Goal: Information Seeking & Learning: Learn about a topic

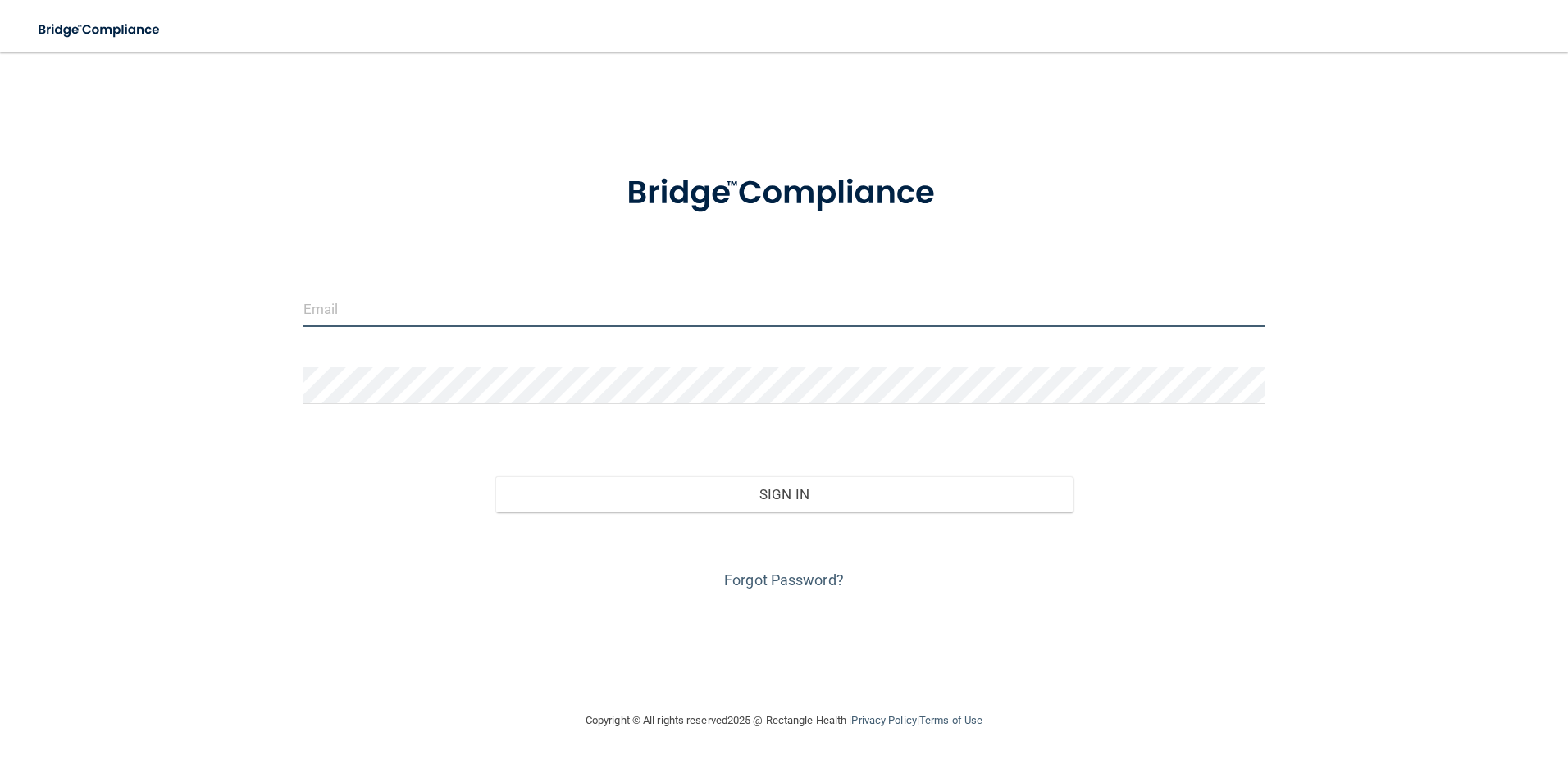
click at [394, 300] on input "email" at bounding box center [784, 309] width 961 height 37
type input "S"
type input "[EMAIL_ADDRESS][PERSON_NAME][DOMAIN_NAME]"
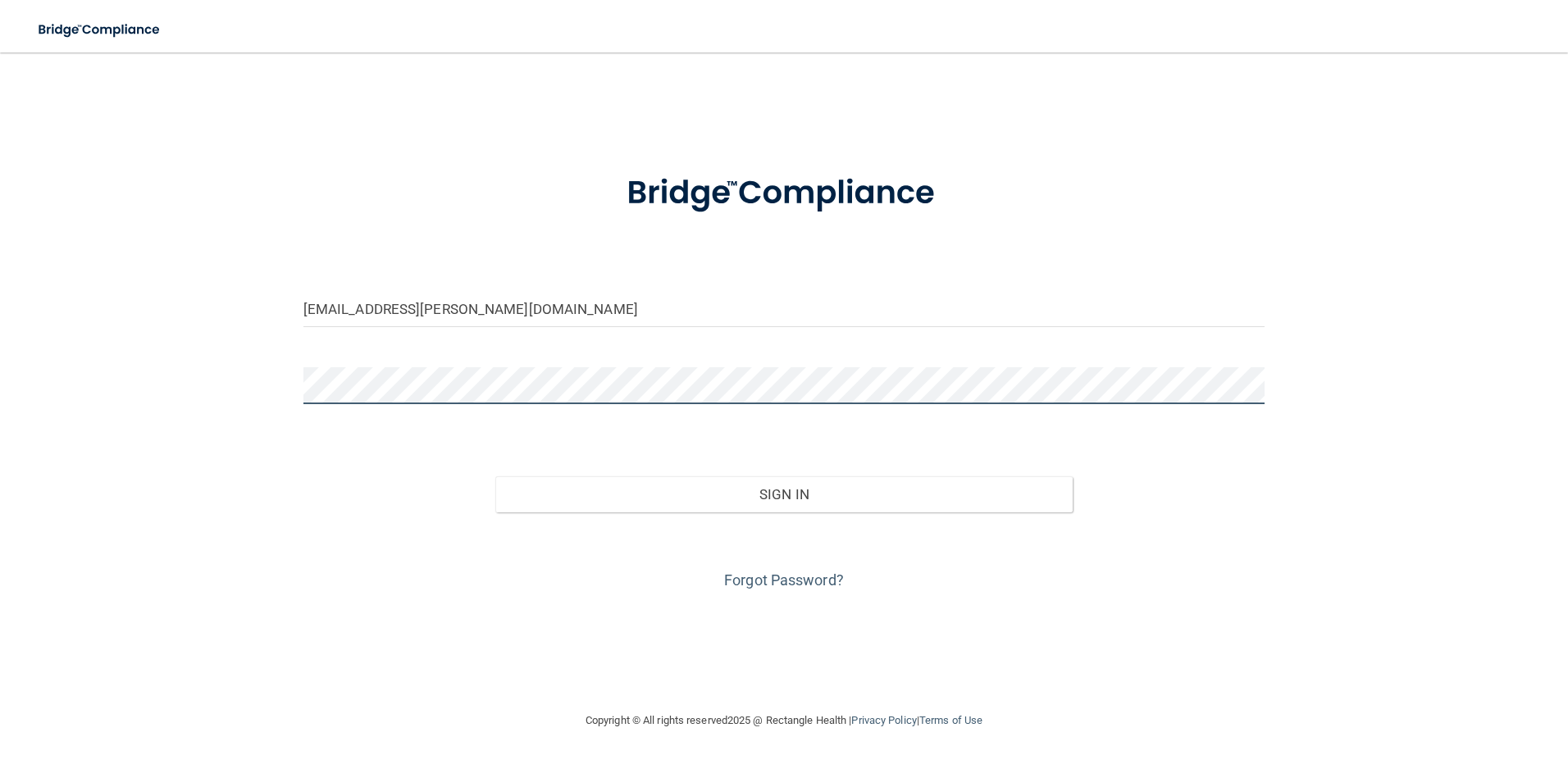
click at [496, 477] on button "Sign In" at bounding box center [784, 495] width 577 height 36
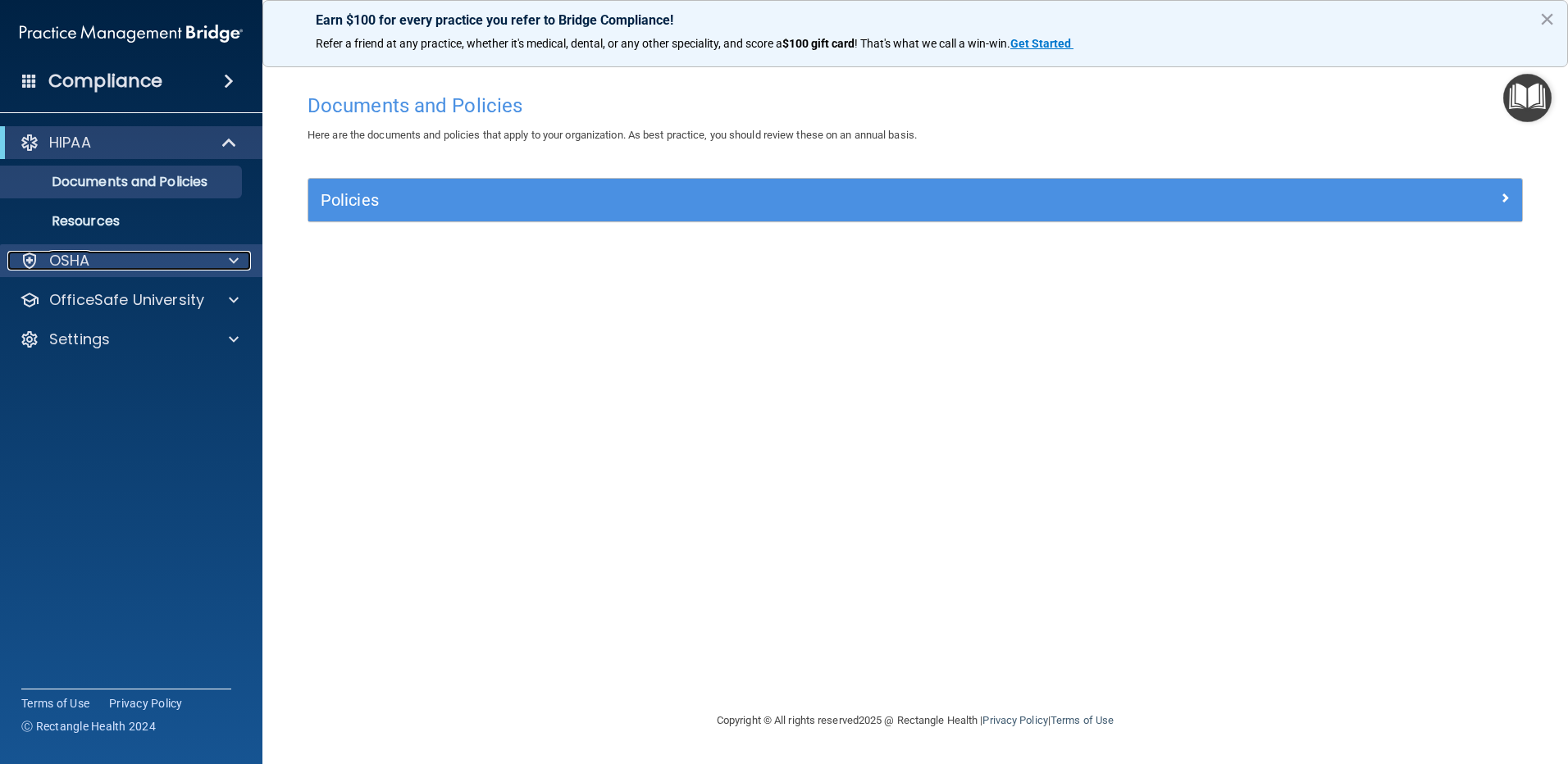
click at [190, 255] on div "OSHA" at bounding box center [108, 261] width 203 height 20
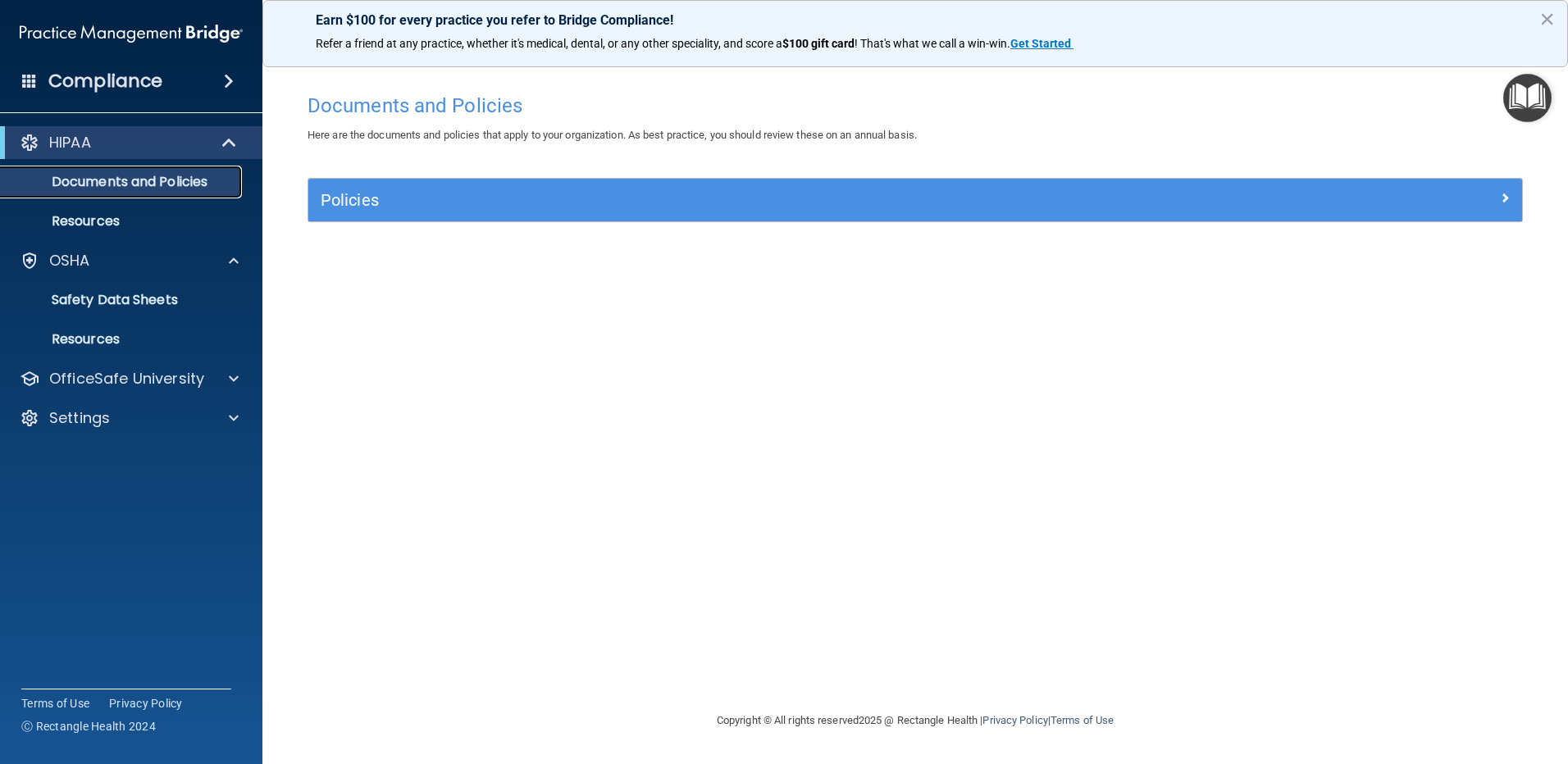
click at [197, 172] on link "Documents and Policies" at bounding box center [113, 182] width 258 height 33
click at [407, 182] on div "Policies" at bounding box center [914, 200] width 1213 height 42
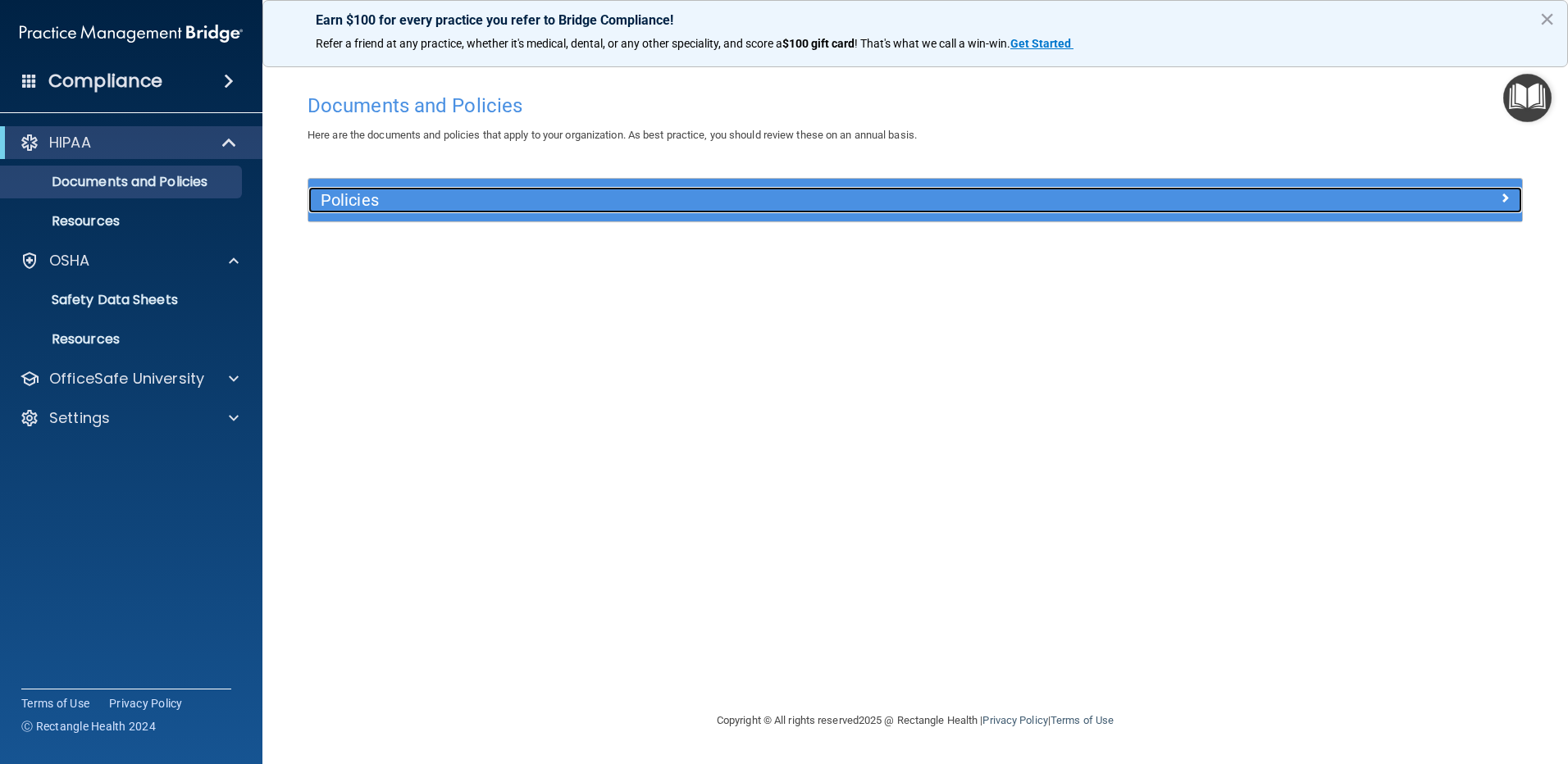
click at [411, 193] on h5 "Policies" at bounding box center [763, 200] width 886 height 18
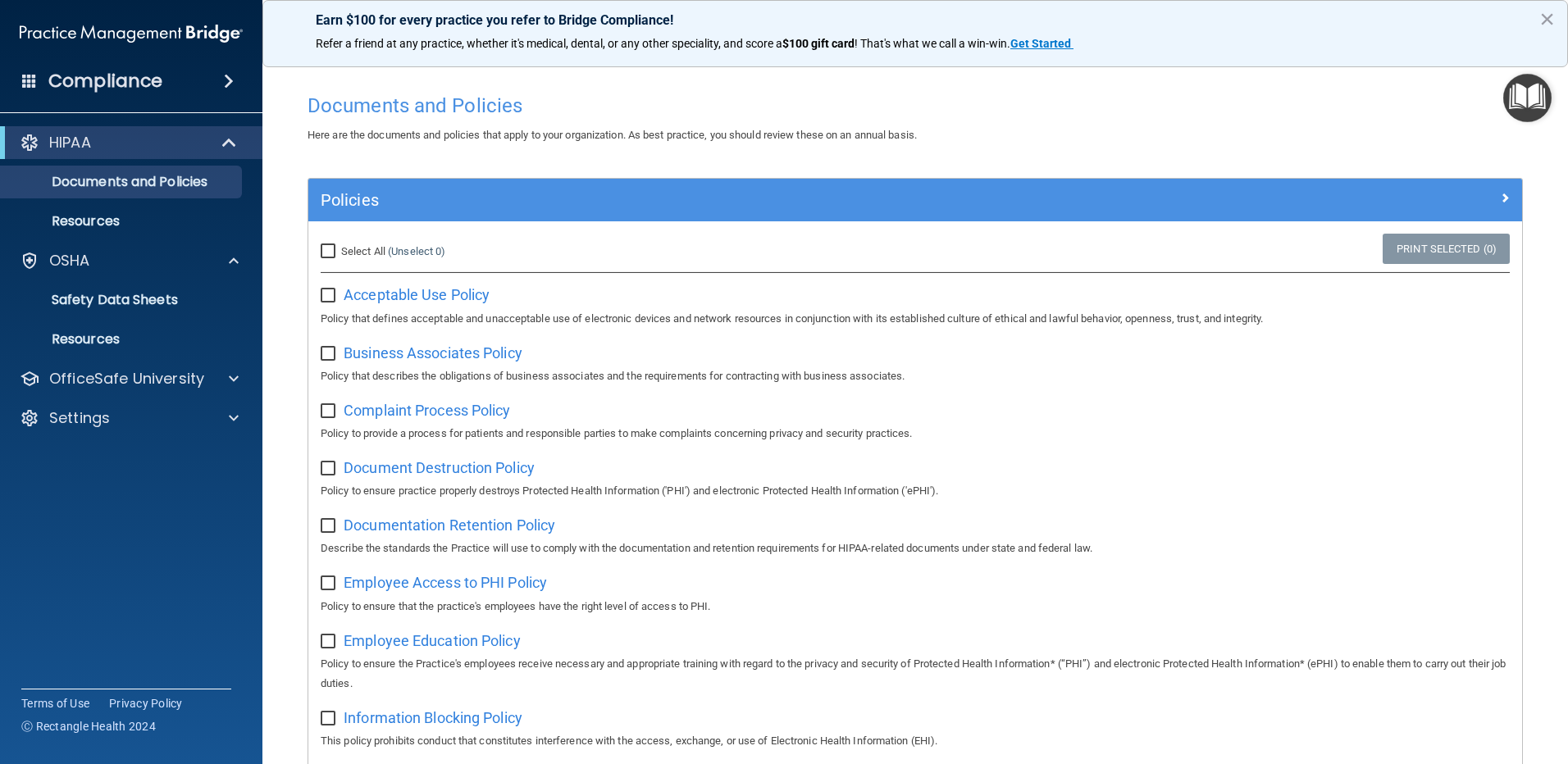
click at [324, 299] on input "checkbox" at bounding box center [329, 296] width 19 height 14
click at [323, 294] on input "checkbox" at bounding box center [329, 296] width 19 height 14
checkbox input "false"
drag, startPoint x: 337, startPoint y: 243, endPoint x: 335, endPoint y: 252, distance: 9.2
click at [335, 252] on label "Select All (Unselect 0) Unselect All" at bounding box center [383, 252] width 125 height 20
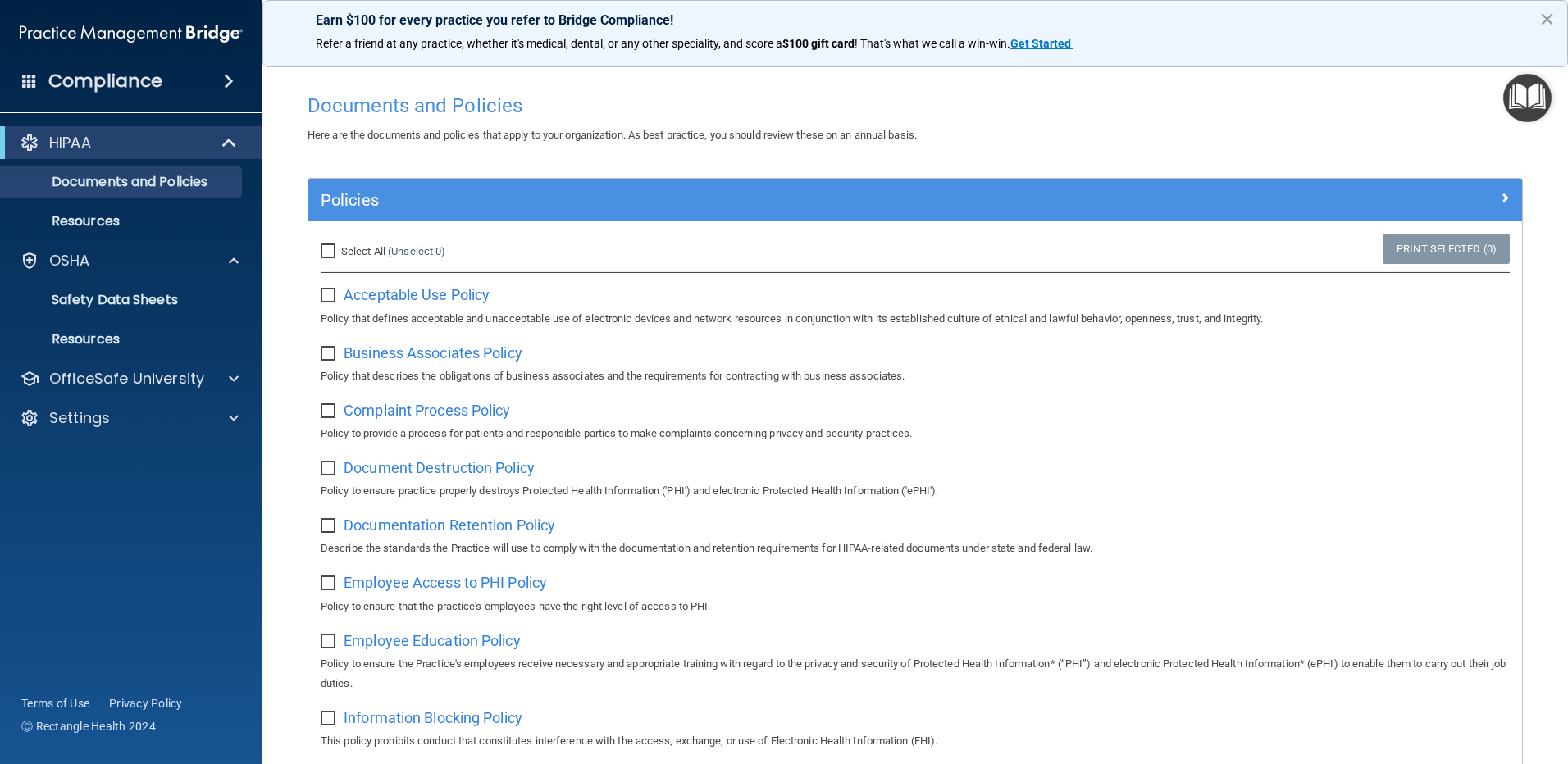
drag, startPoint x: 335, startPoint y: 252, endPoint x: 326, endPoint y: 246, distance: 10.8
click at [326, 246] on input "Select All (Unselect 0) Unselect All" at bounding box center [329, 252] width 19 height 14
checkbox input "true"
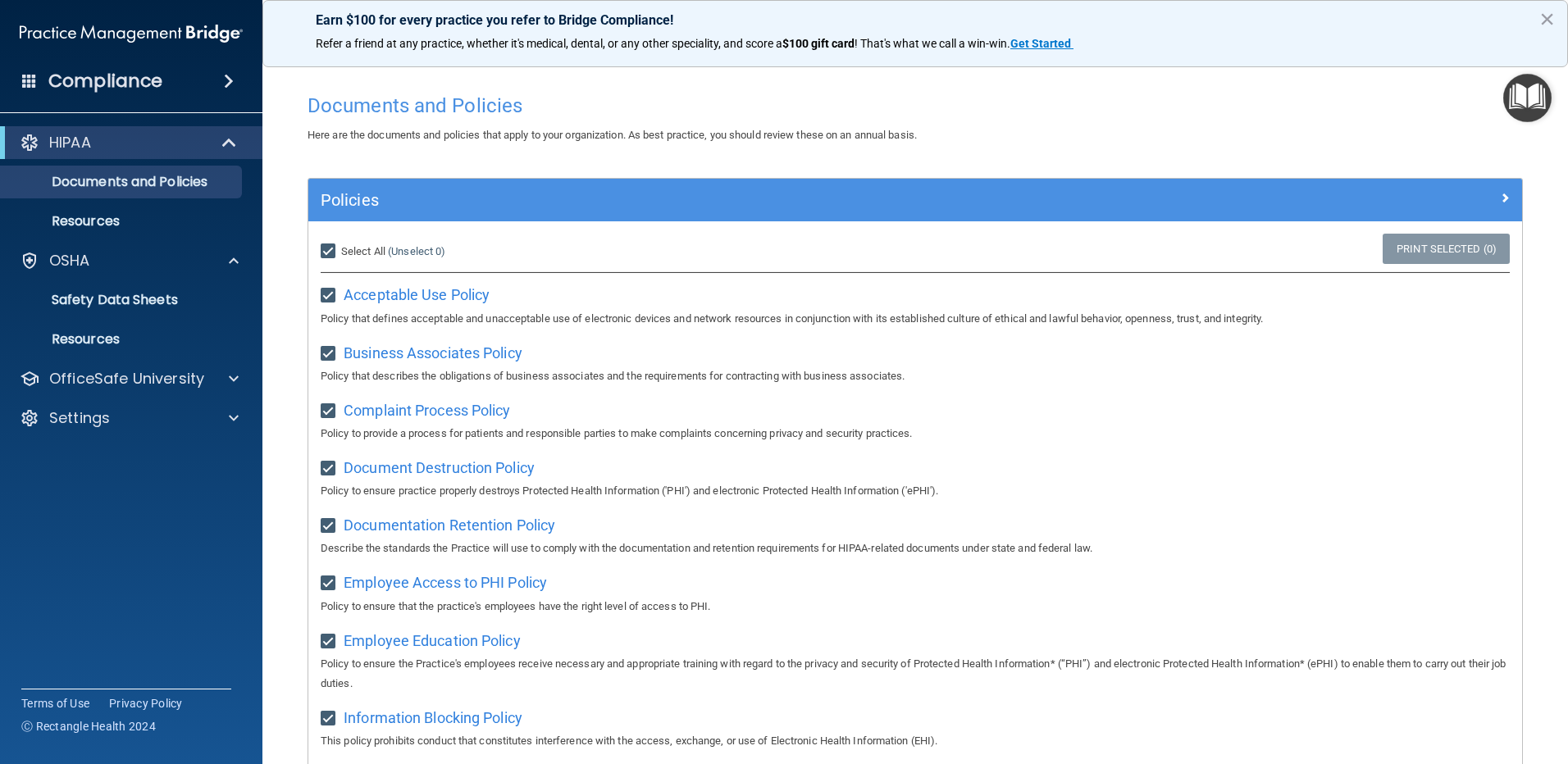
checkbox input "true"
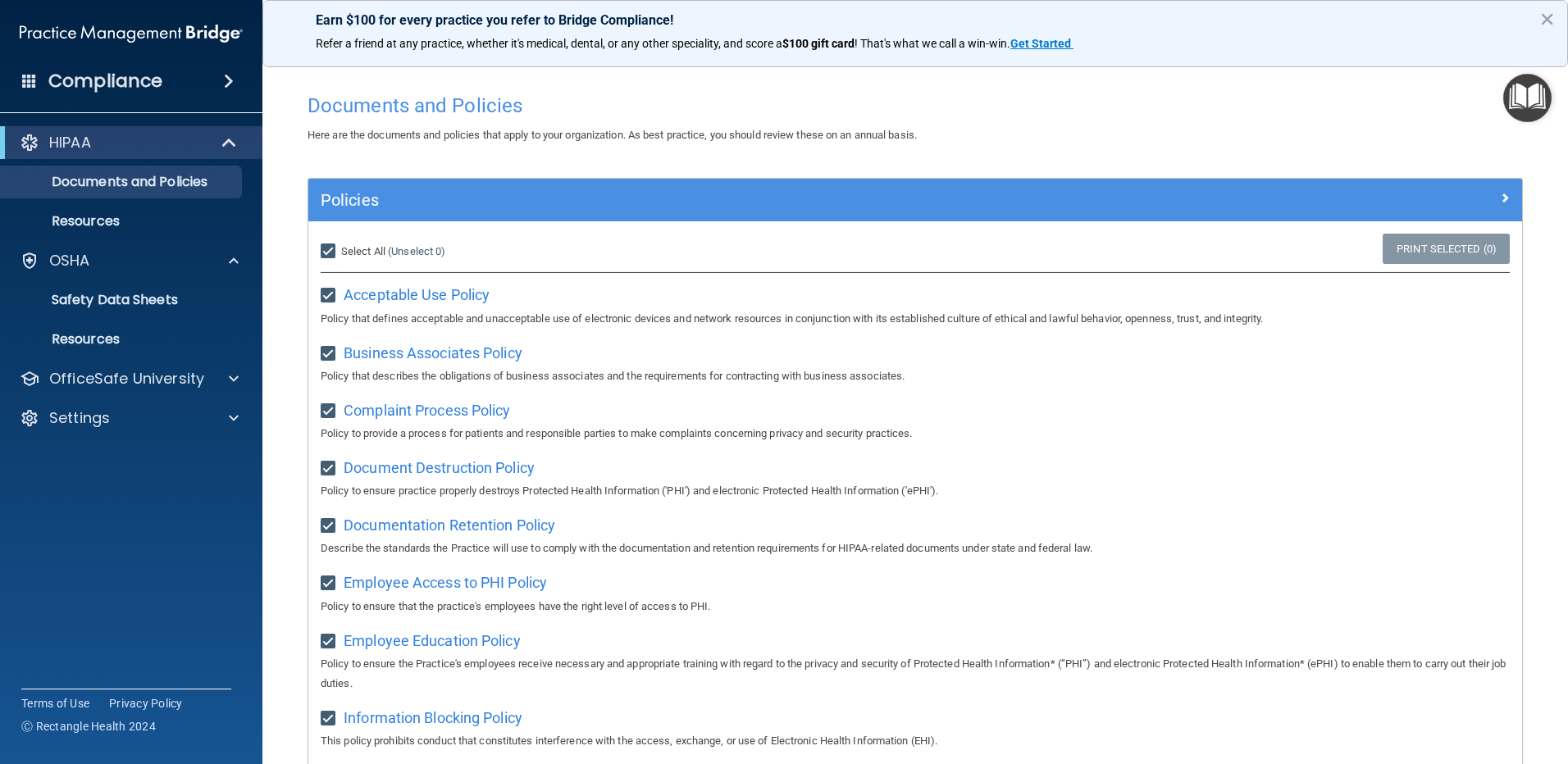
checkbox input "true"
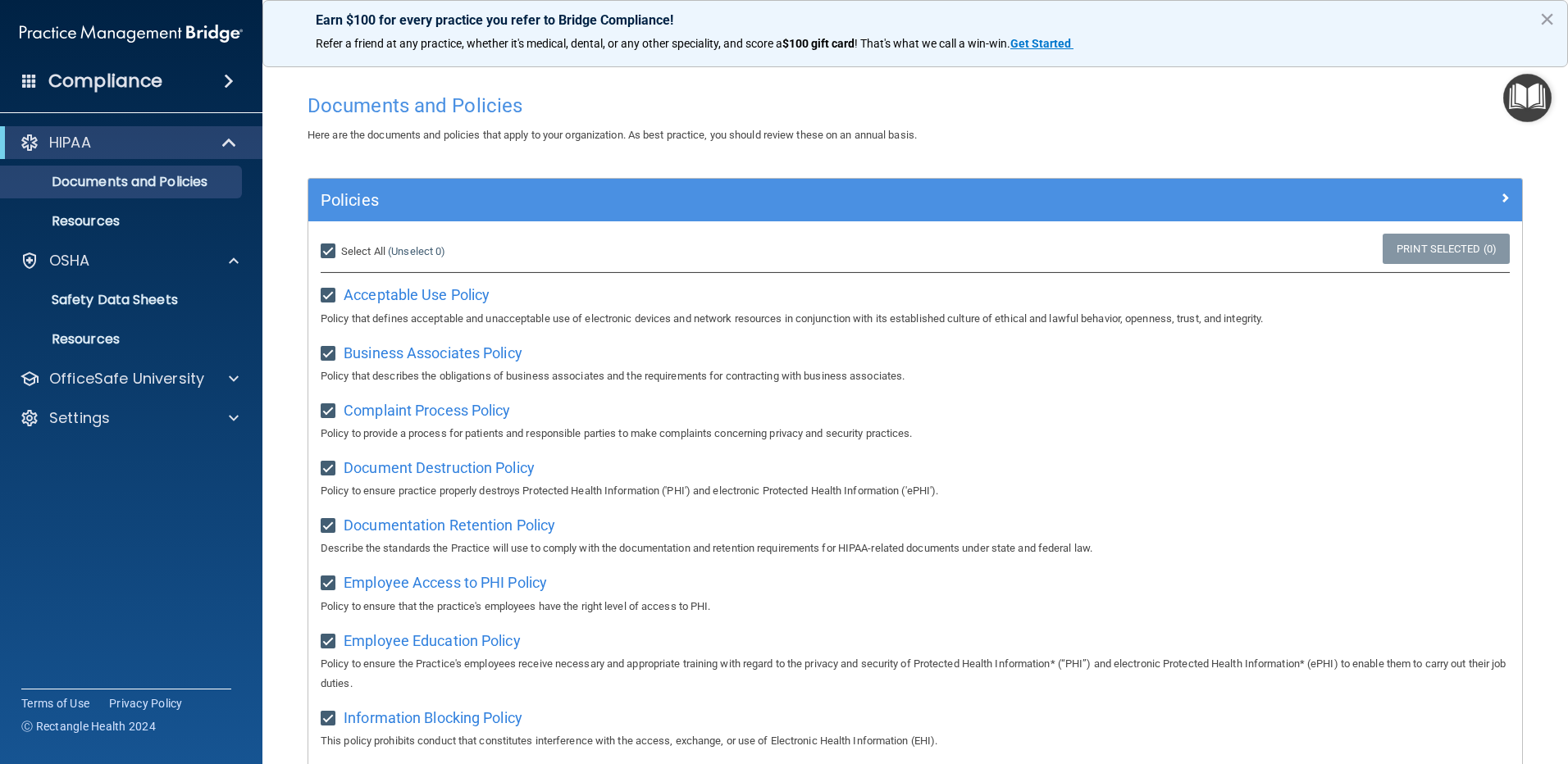
checkbox input "true"
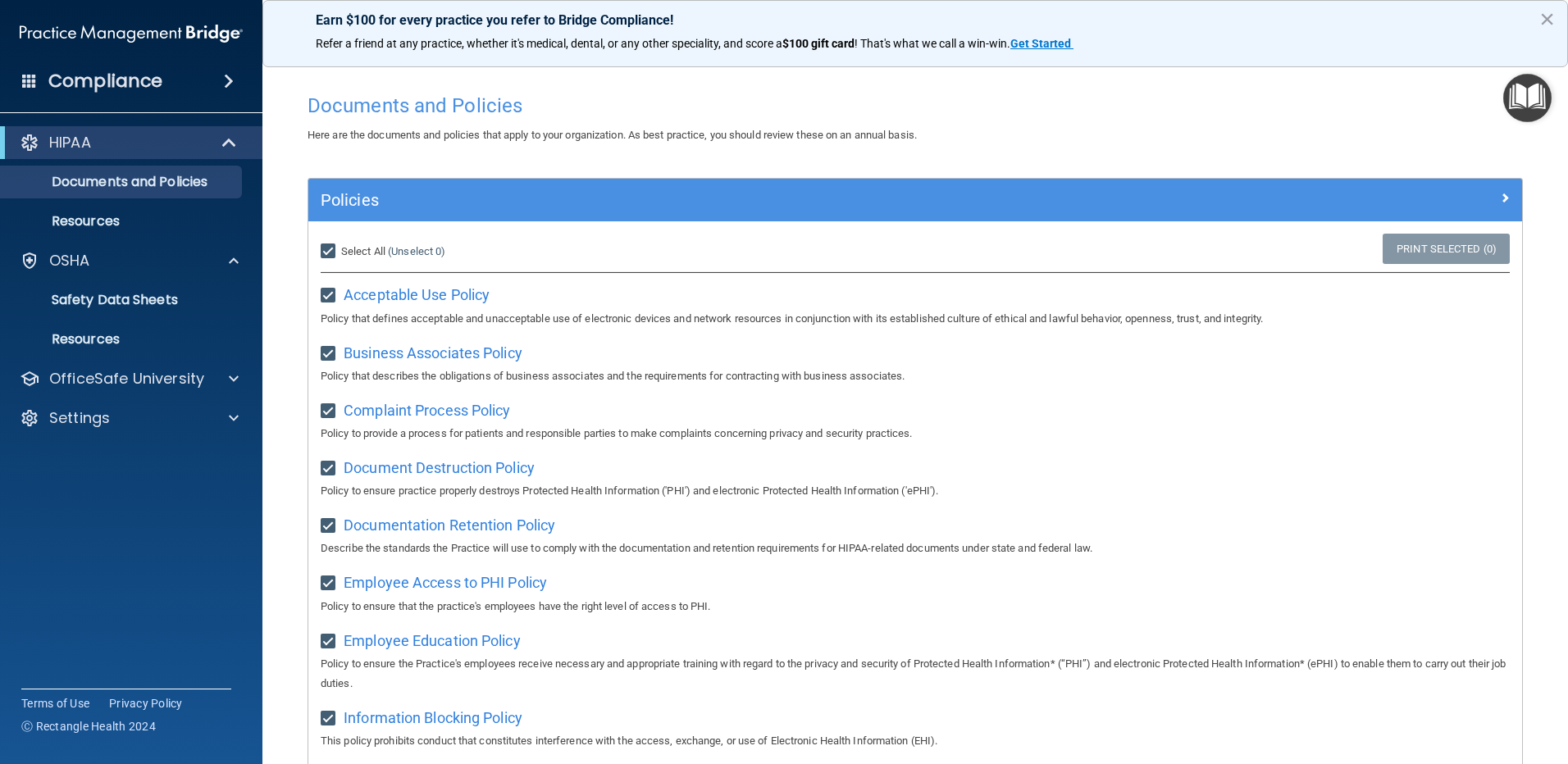
checkbox input "true"
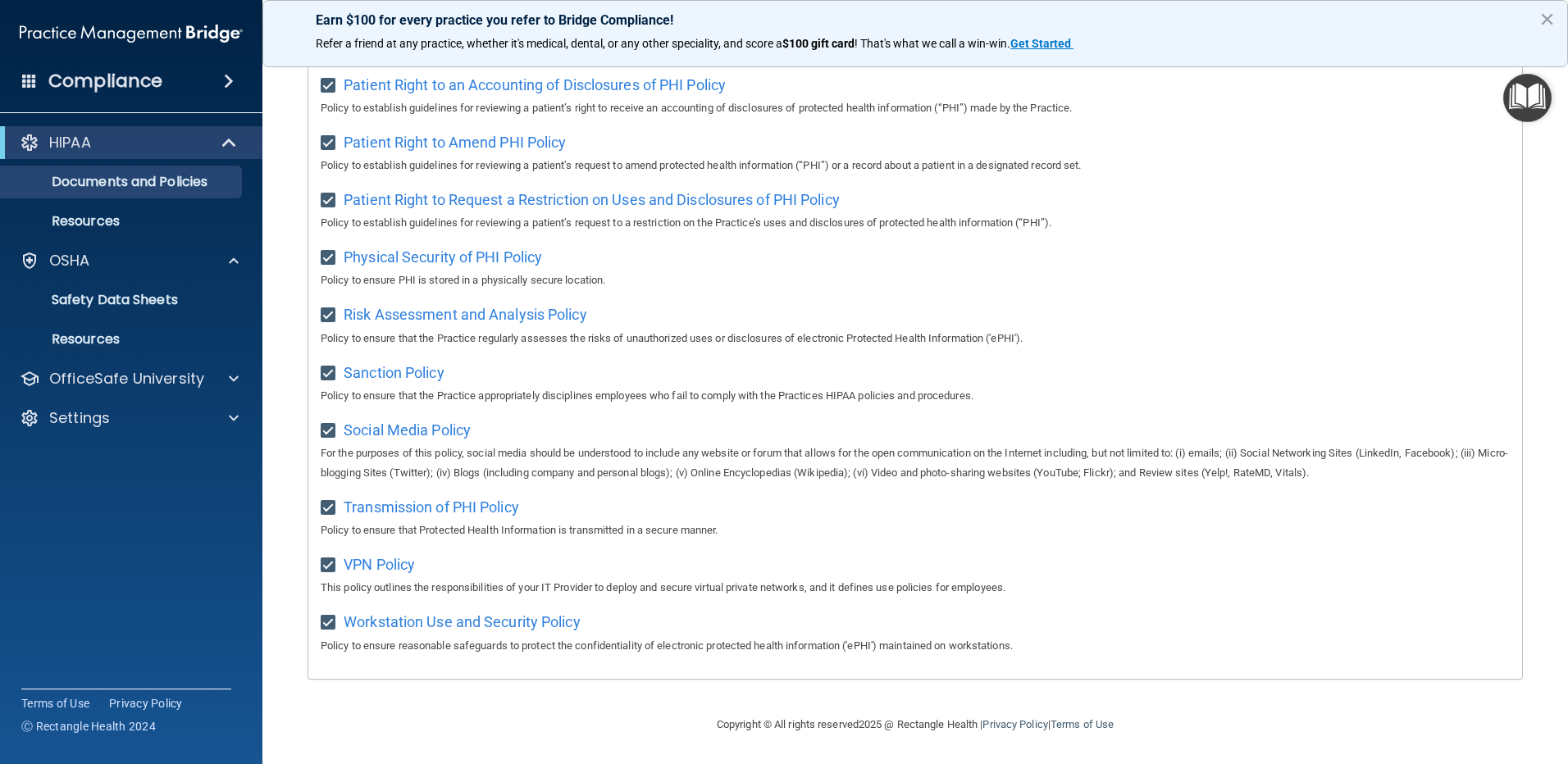
scroll to position [225, 0]
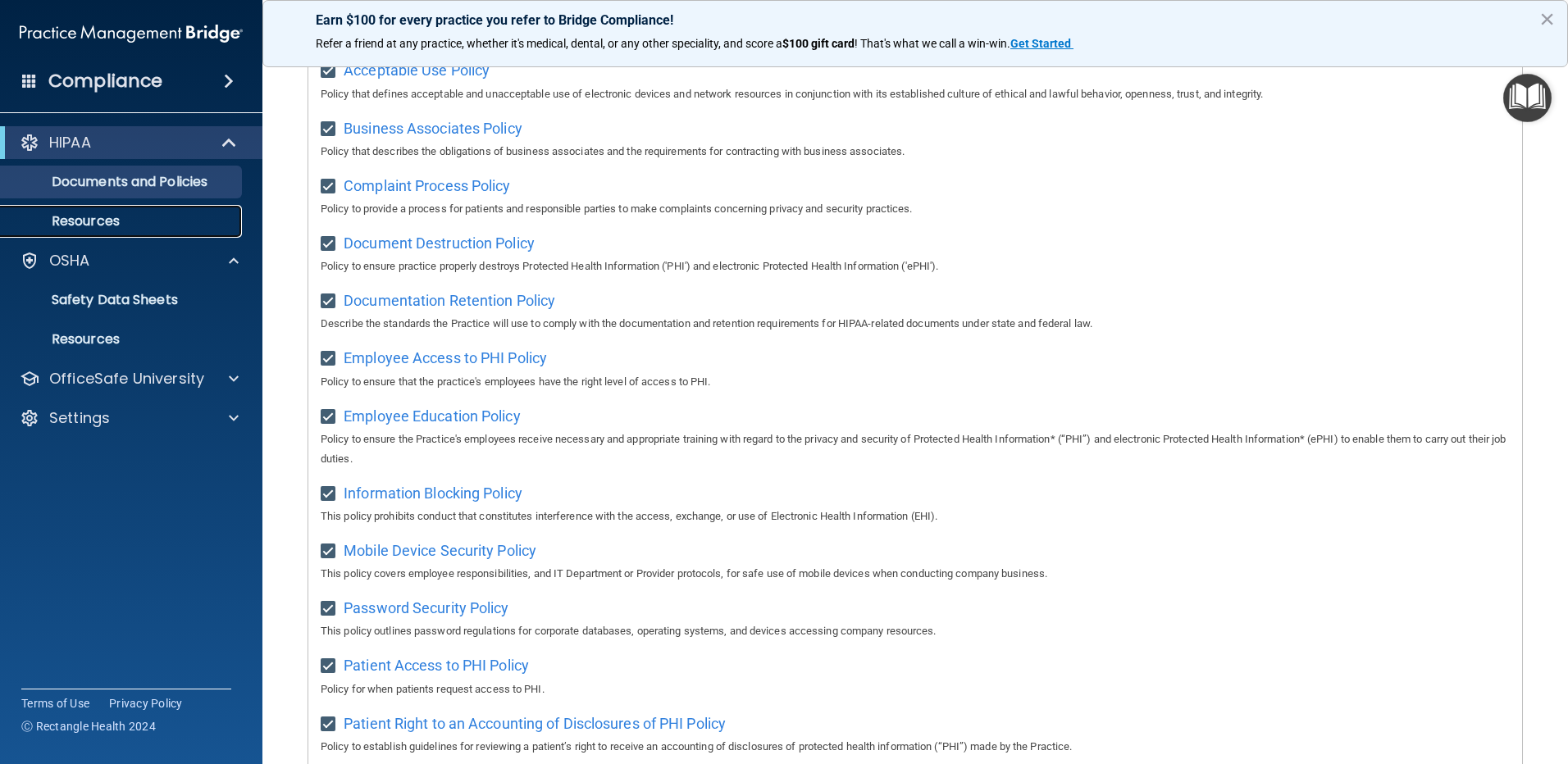
click at [78, 207] on link "Resources" at bounding box center [113, 221] width 258 height 33
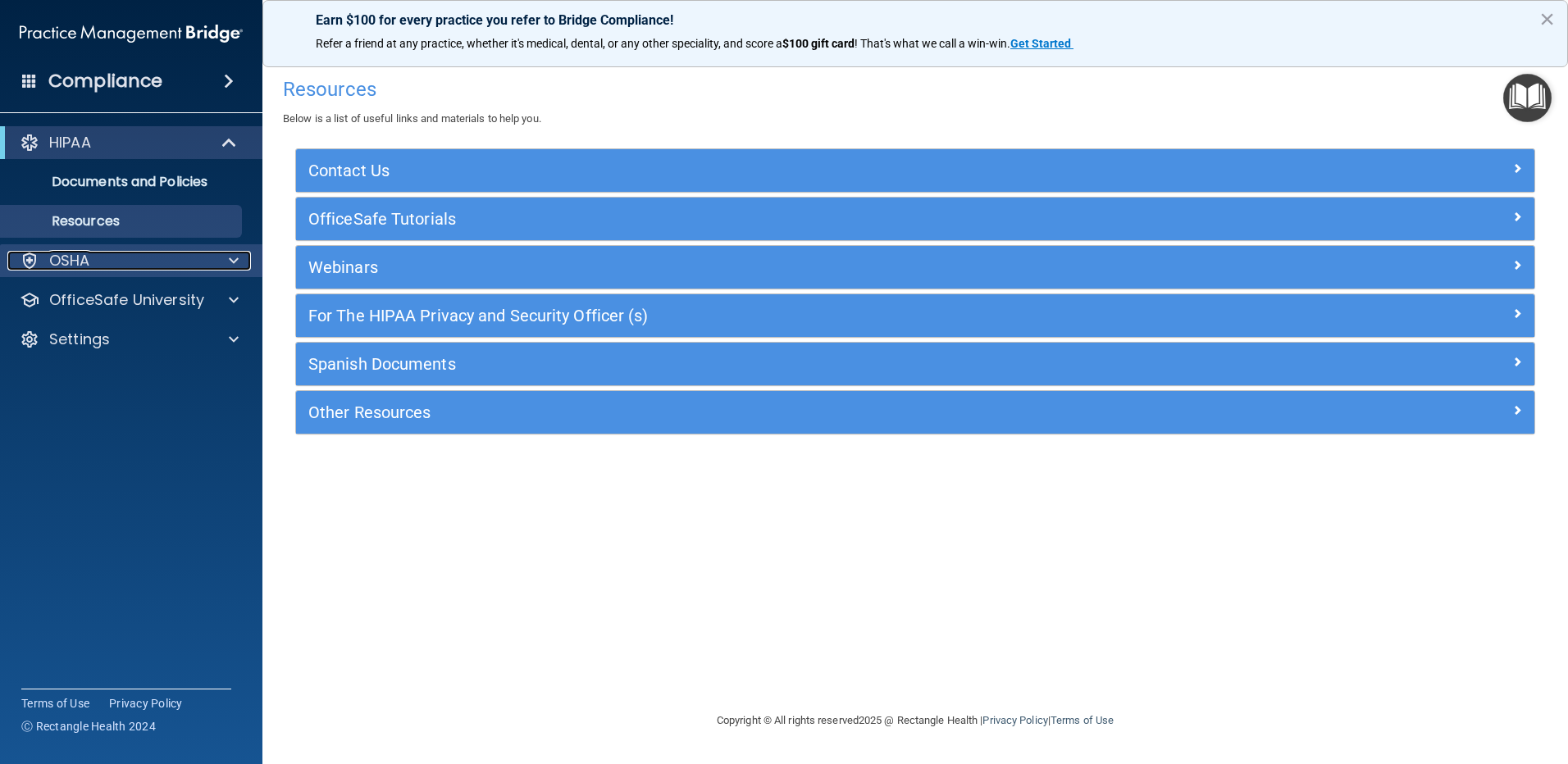
click at [75, 262] on p "OSHA" at bounding box center [69, 261] width 41 height 20
click at [124, 250] on div "OSHA" at bounding box center [132, 261] width 264 height 33
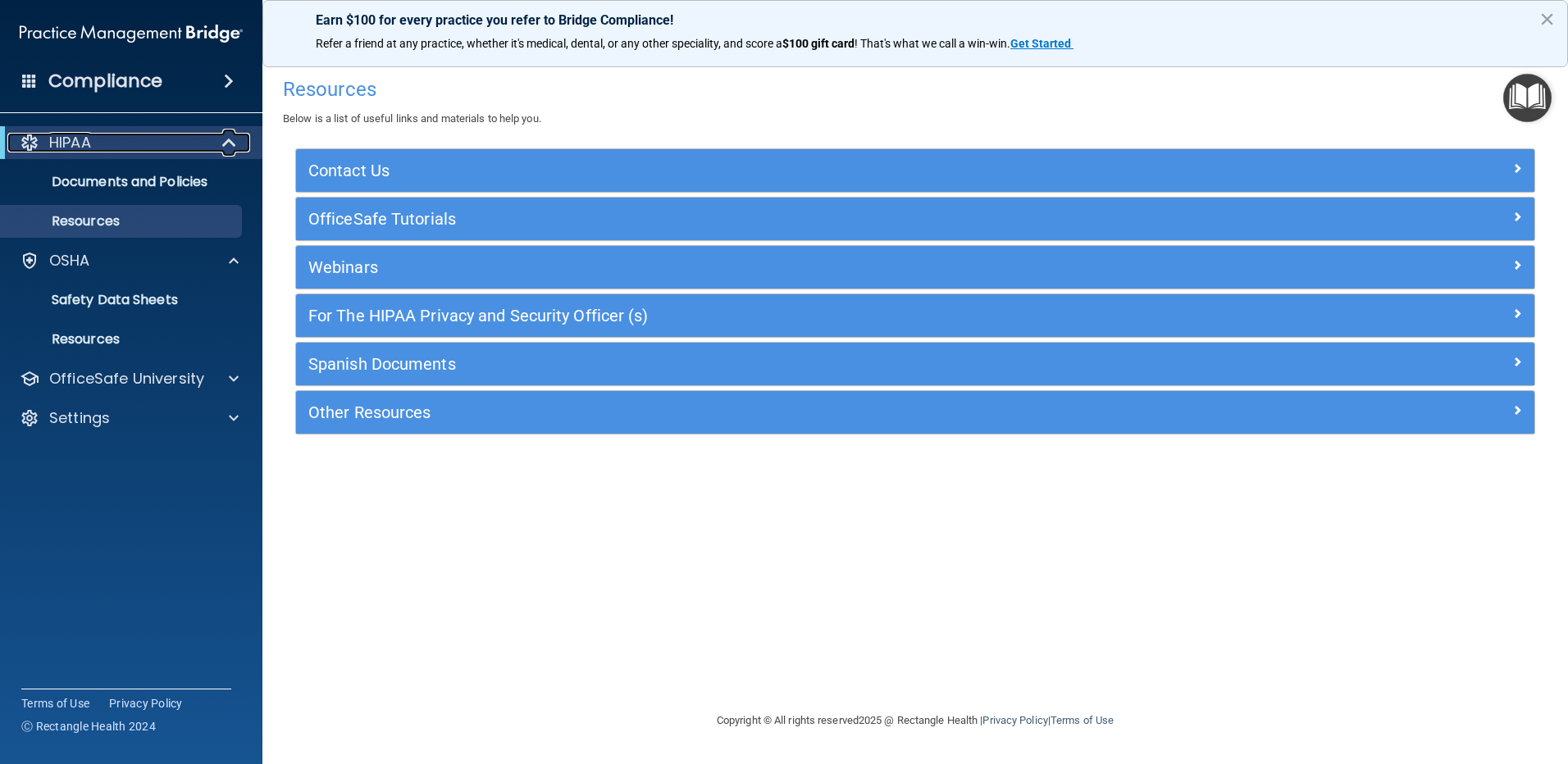
click at [186, 150] on div "HIPAA" at bounding box center [108, 143] width 202 height 20
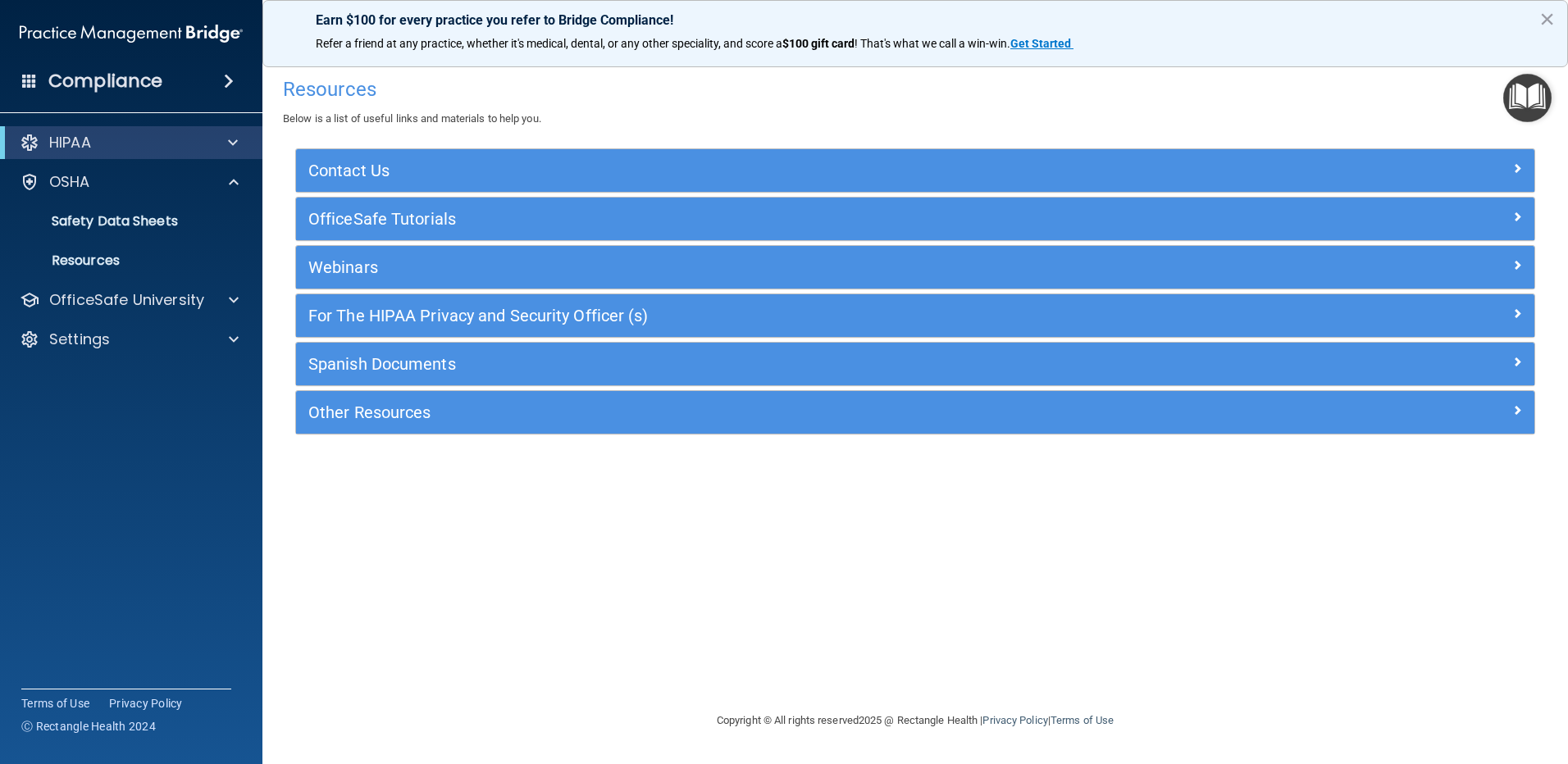
click at [234, 85] on span at bounding box center [228, 81] width 10 height 20
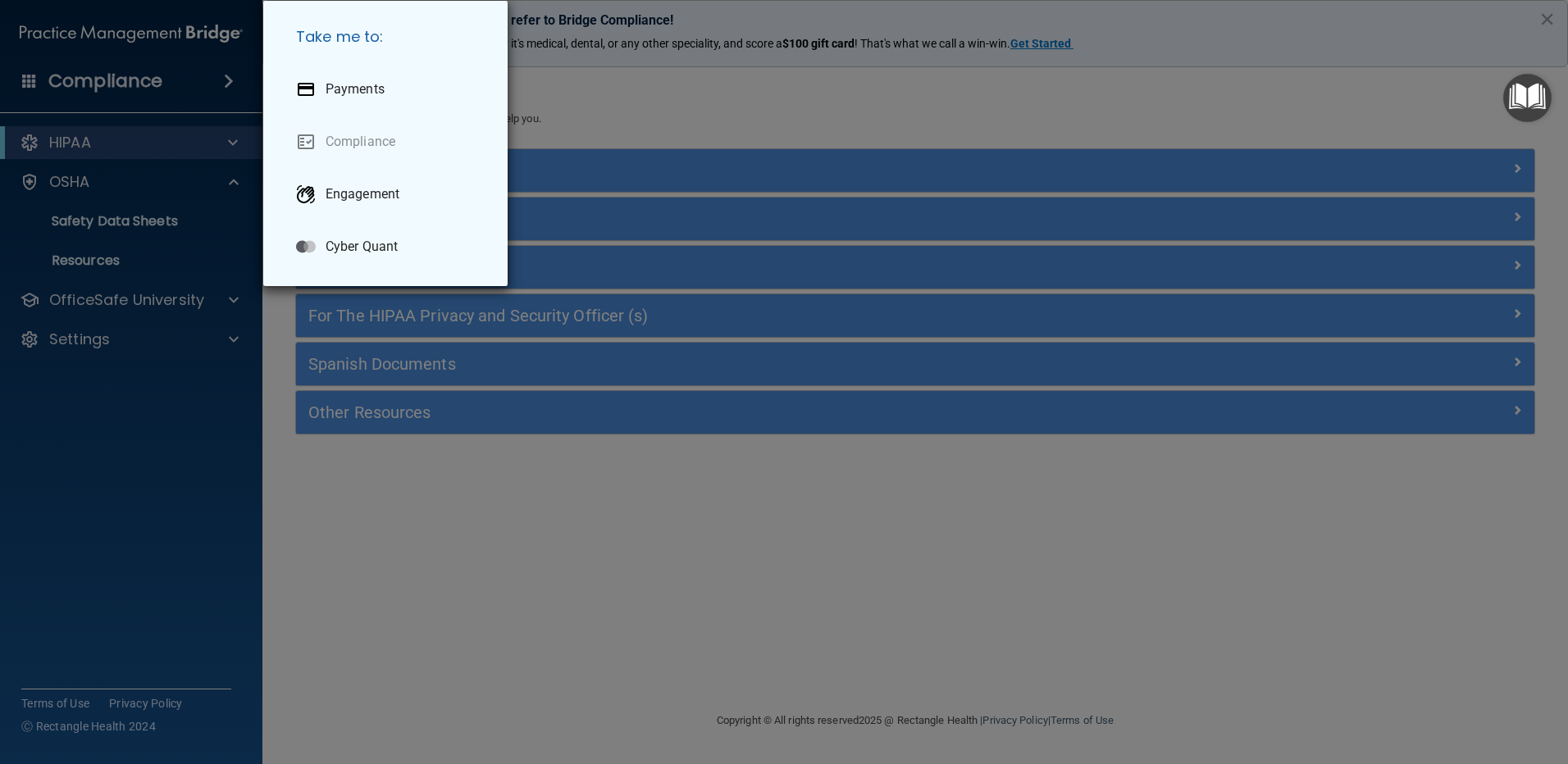
click at [227, 79] on div "Take me to: Payments Compliance Engagement Cyber Quant" at bounding box center [784, 382] width 1568 height 764
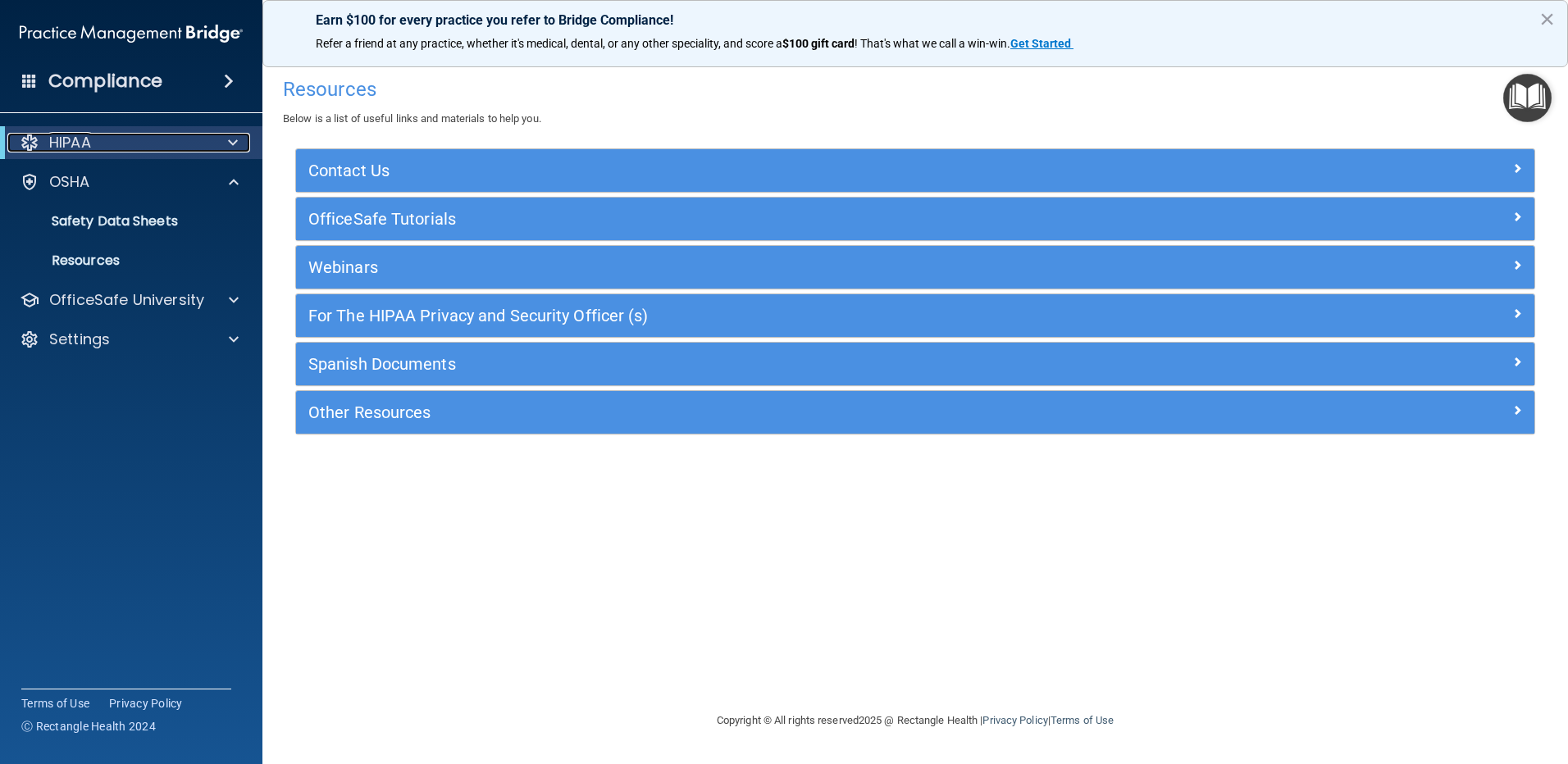
click at [184, 144] on div "HIPAA" at bounding box center [108, 143] width 202 height 20
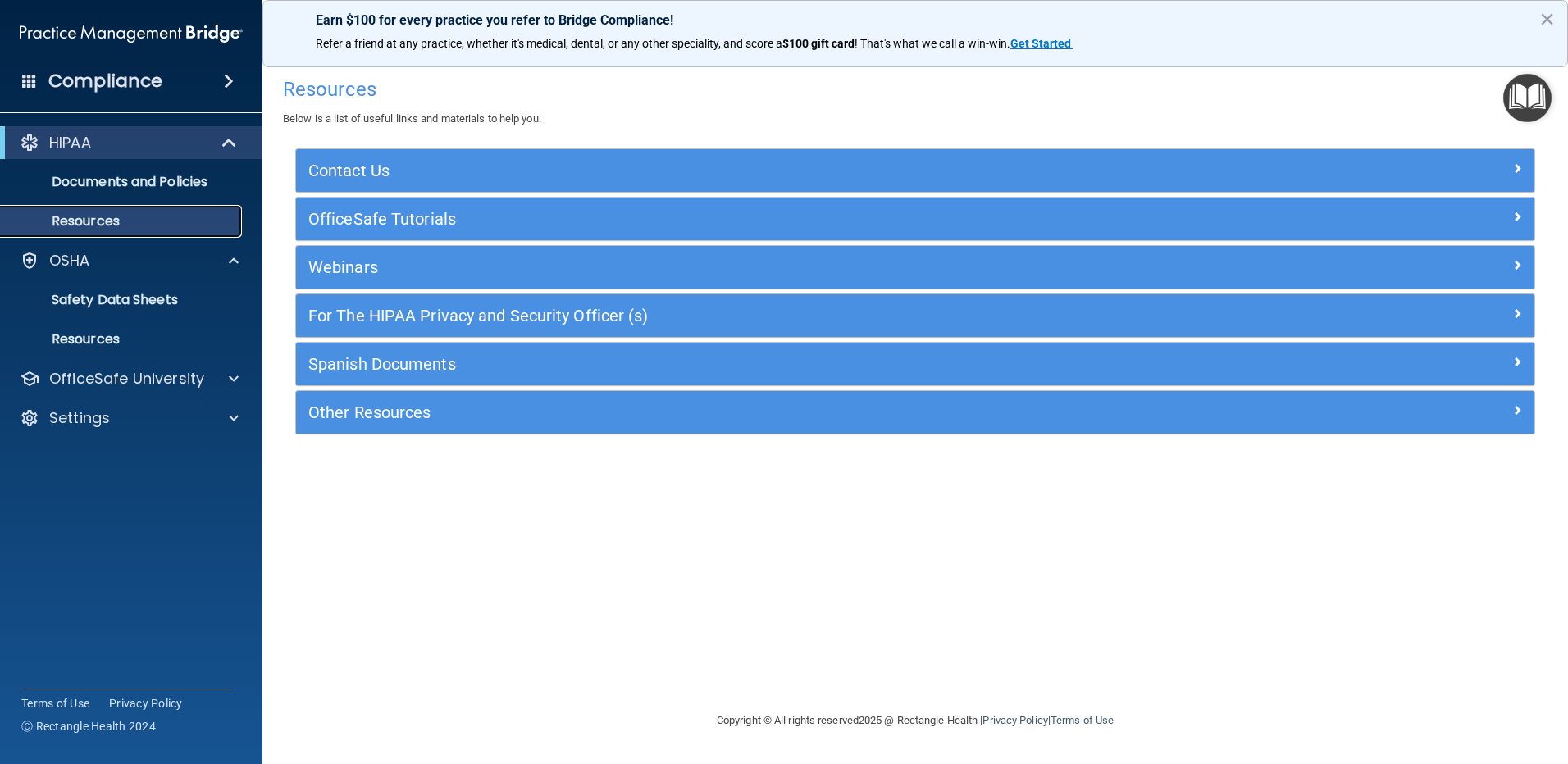
click at [175, 209] on link "Resources" at bounding box center [113, 221] width 258 height 33
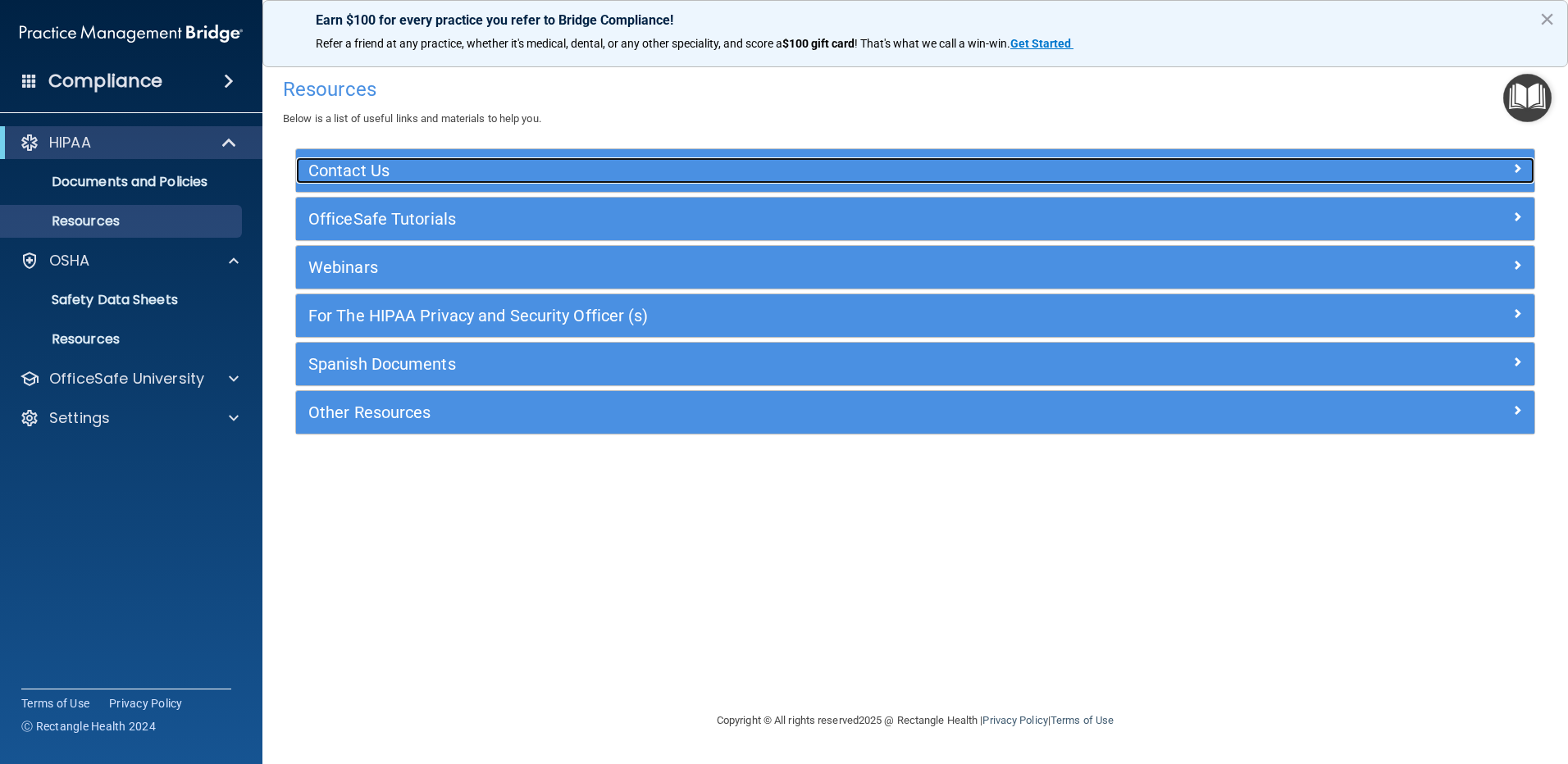
click at [338, 173] on h5 "Contact Us" at bounding box center [760, 171] width 905 height 18
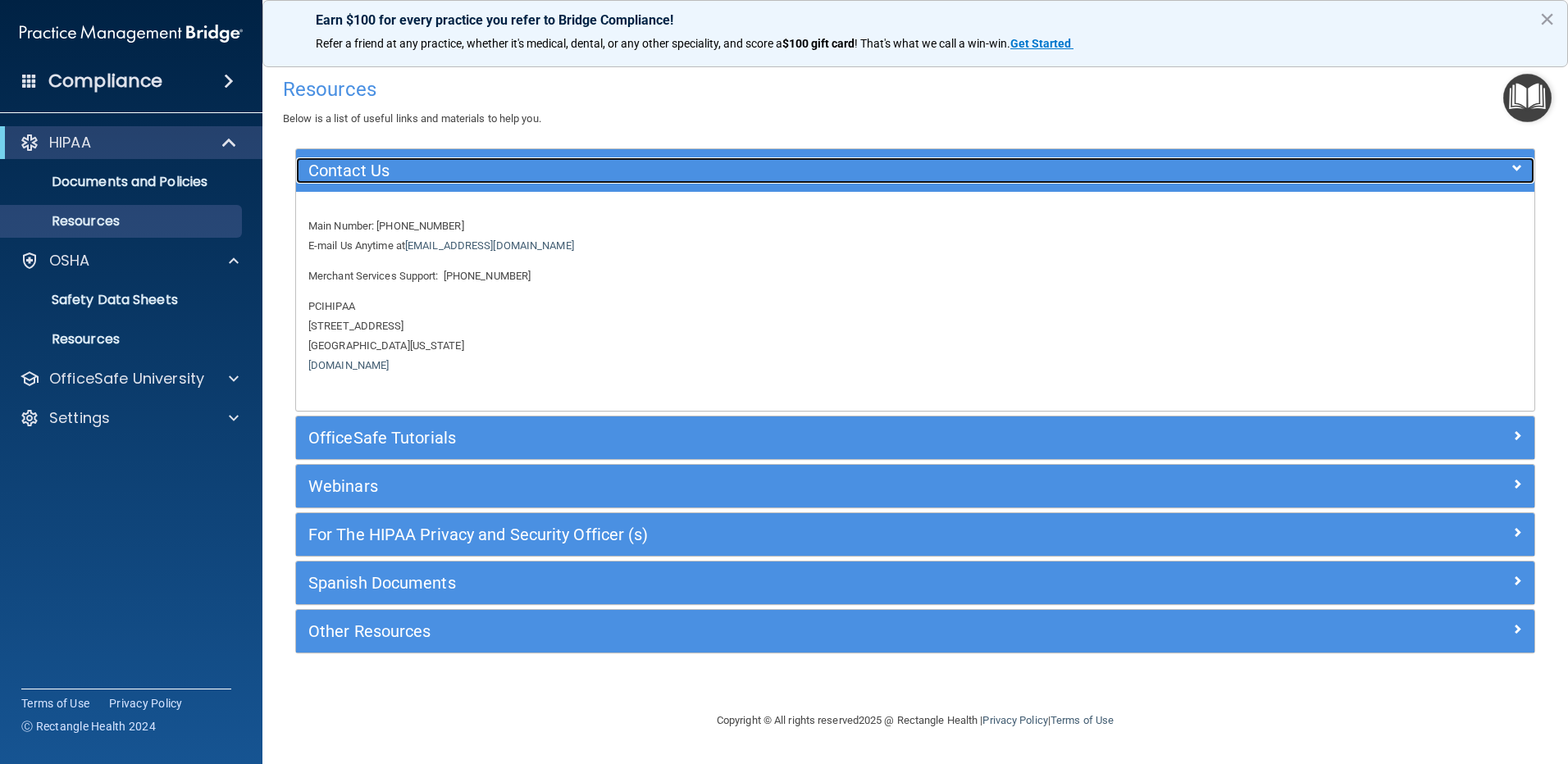
click at [338, 173] on h5 "Contact Us" at bounding box center [760, 171] width 905 height 18
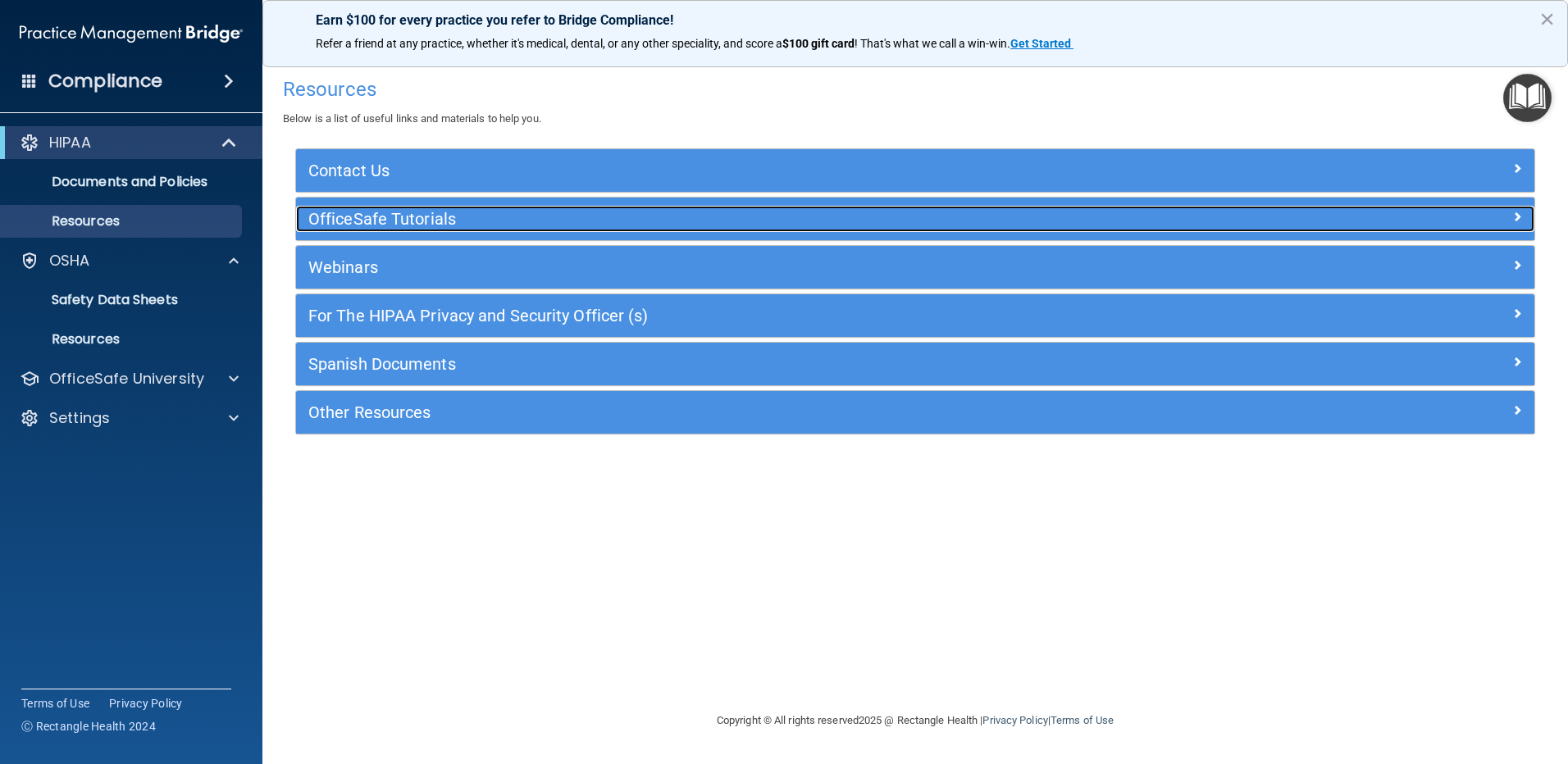
click at [366, 221] on h5 "OfficeSafe Tutorials" at bounding box center [760, 219] width 905 height 18
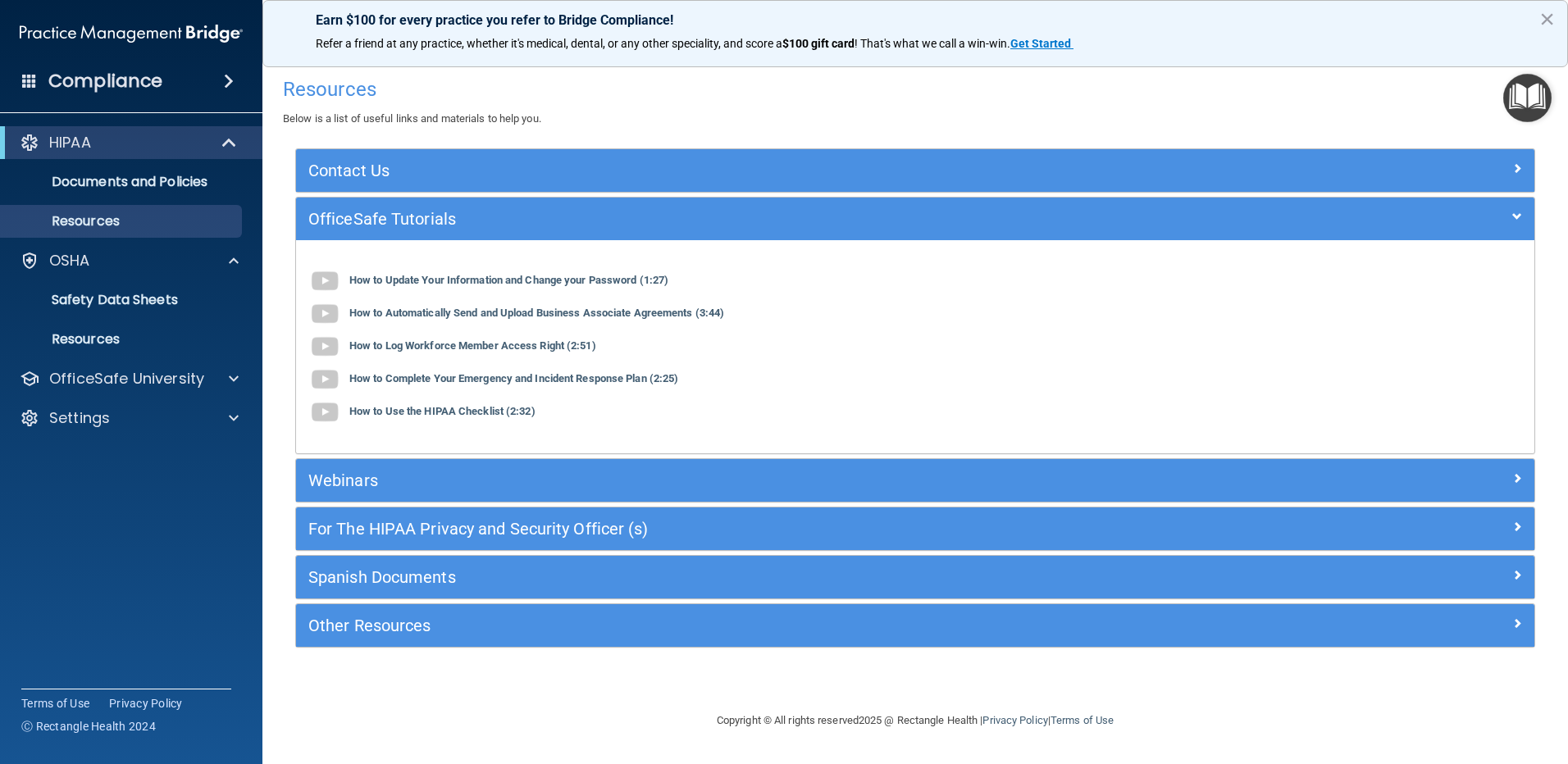
click at [367, 506] on div "Contact Us Main Number: [PHONE_NUMBER] E-mail Us Anytime at [EMAIL_ADDRESS][DOM…" at bounding box center [914, 397] width 1239 height 499
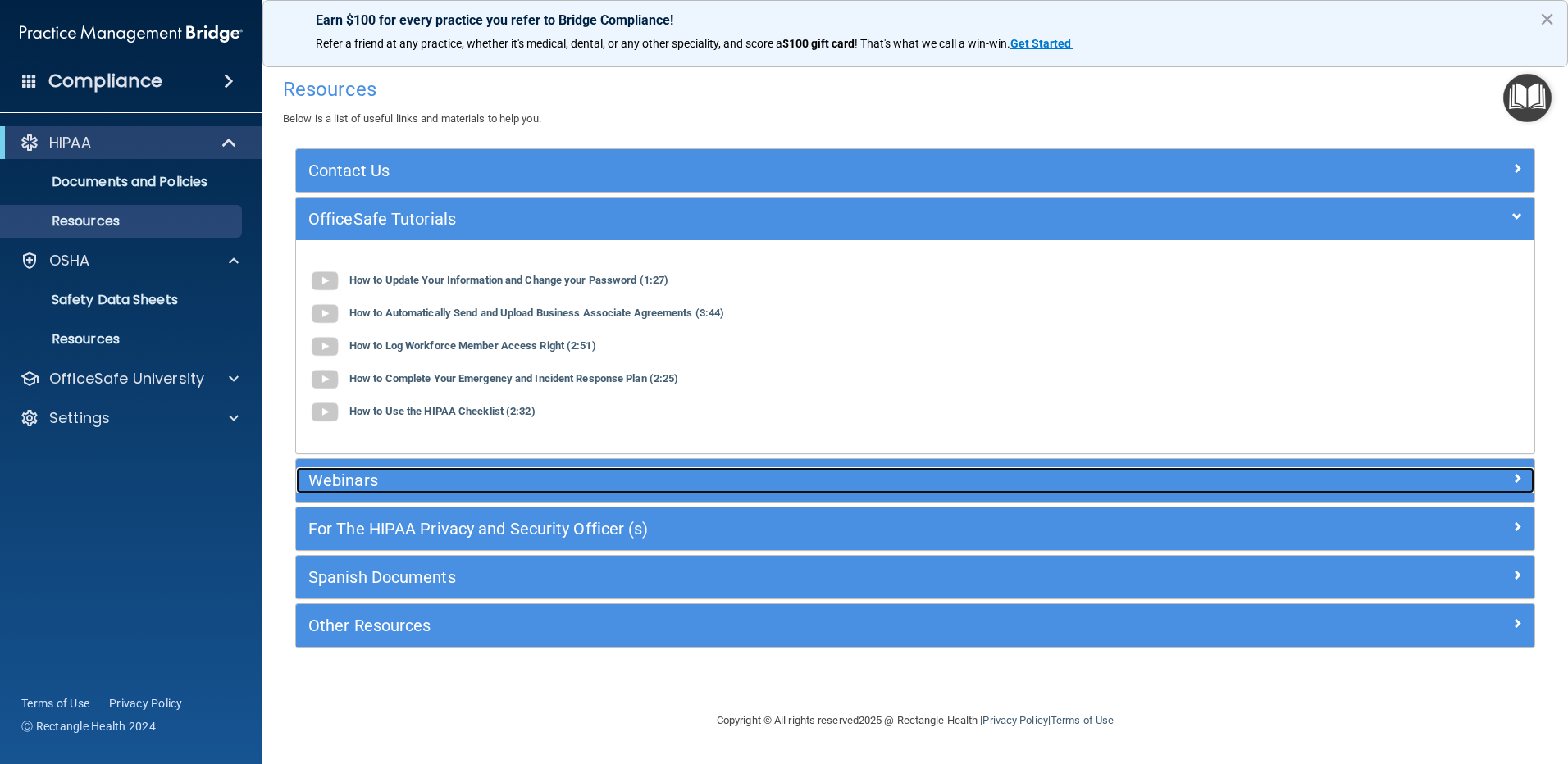
click at [370, 488] on h5 "Webinars" at bounding box center [760, 480] width 905 height 18
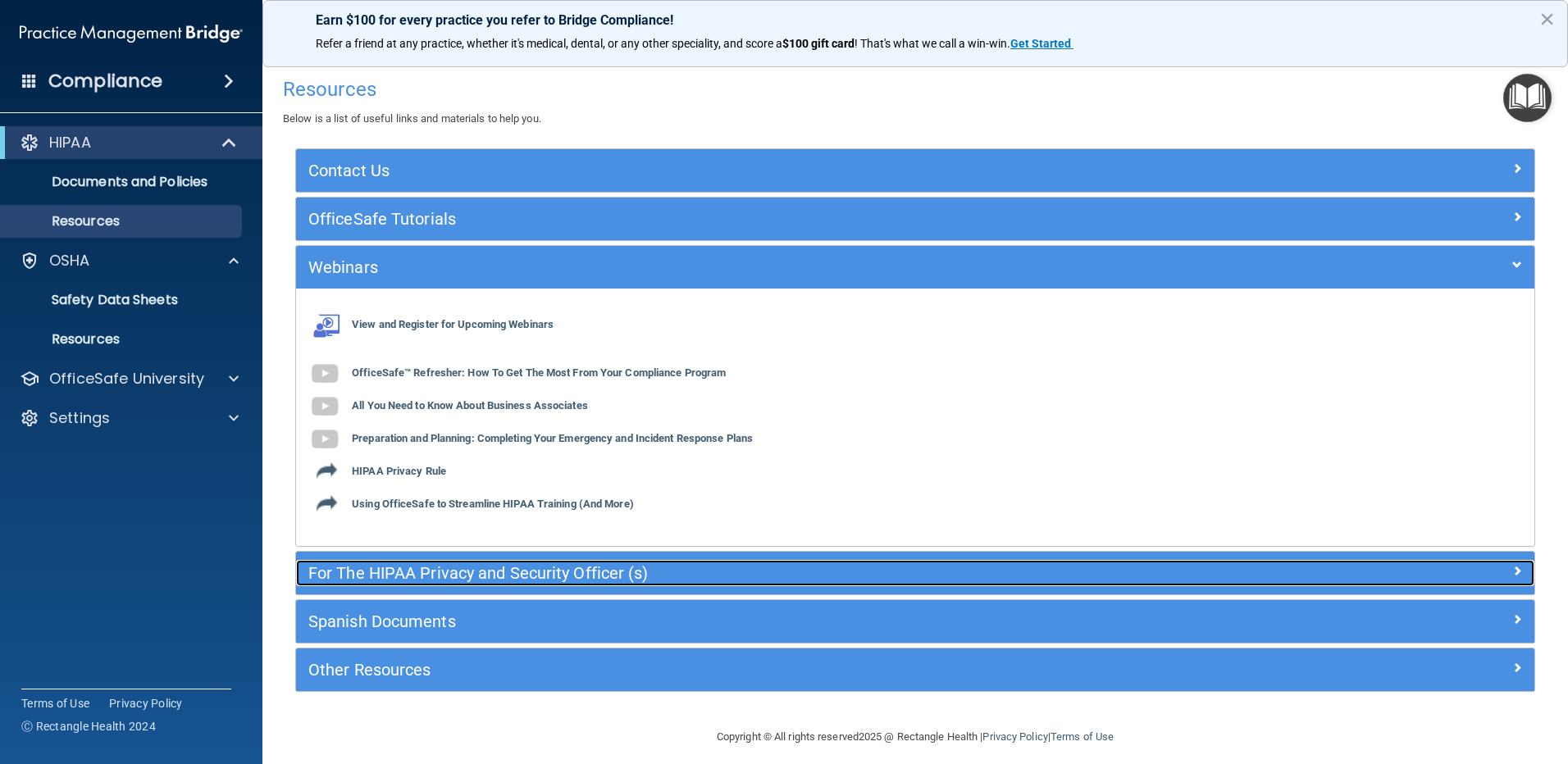
click at [351, 572] on h5 "For The HIPAA Privacy and Security Officer (s)" at bounding box center [760, 573] width 905 height 18
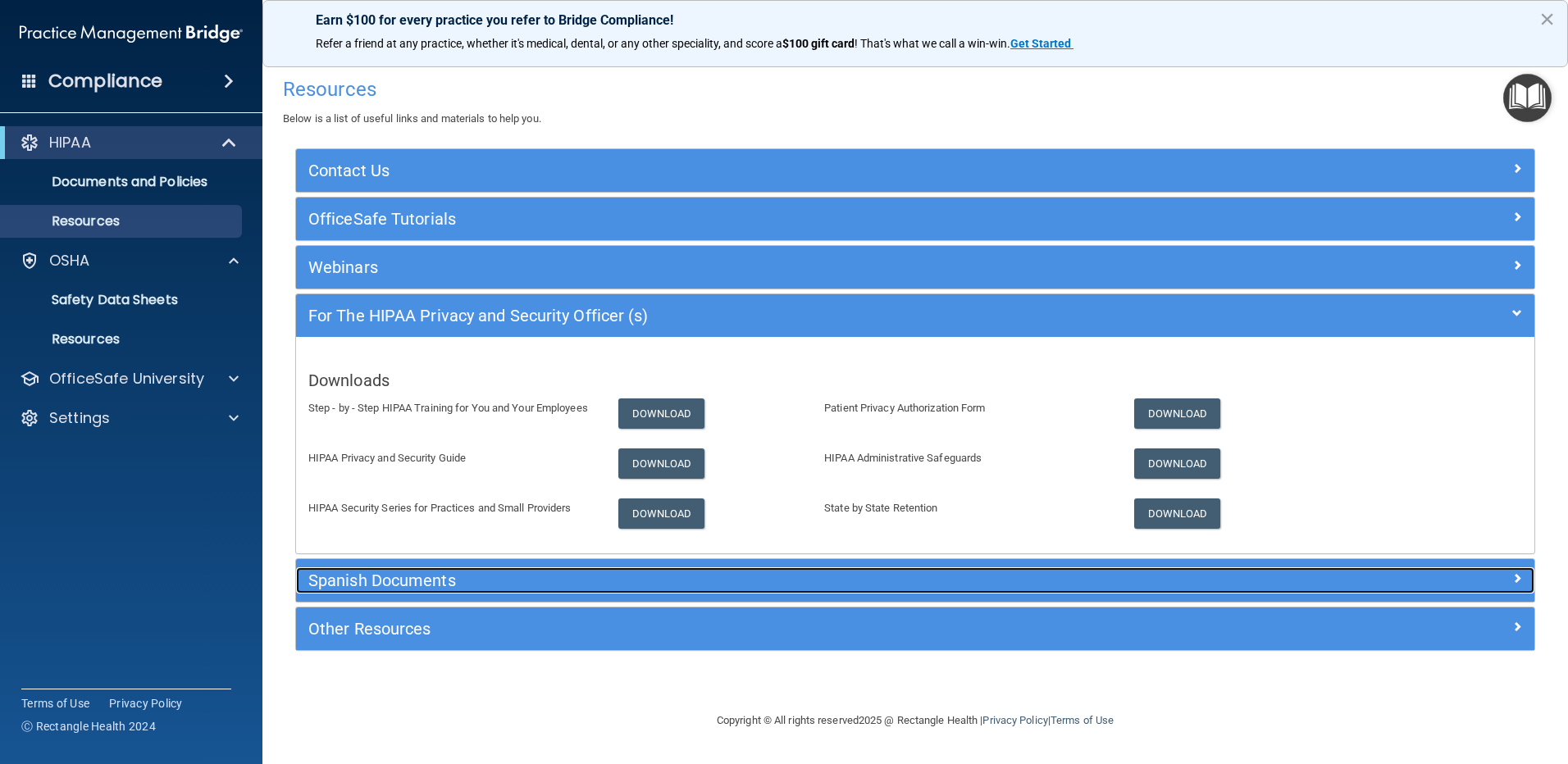
click at [357, 581] on h5 "Spanish Documents" at bounding box center [760, 581] width 905 height 18
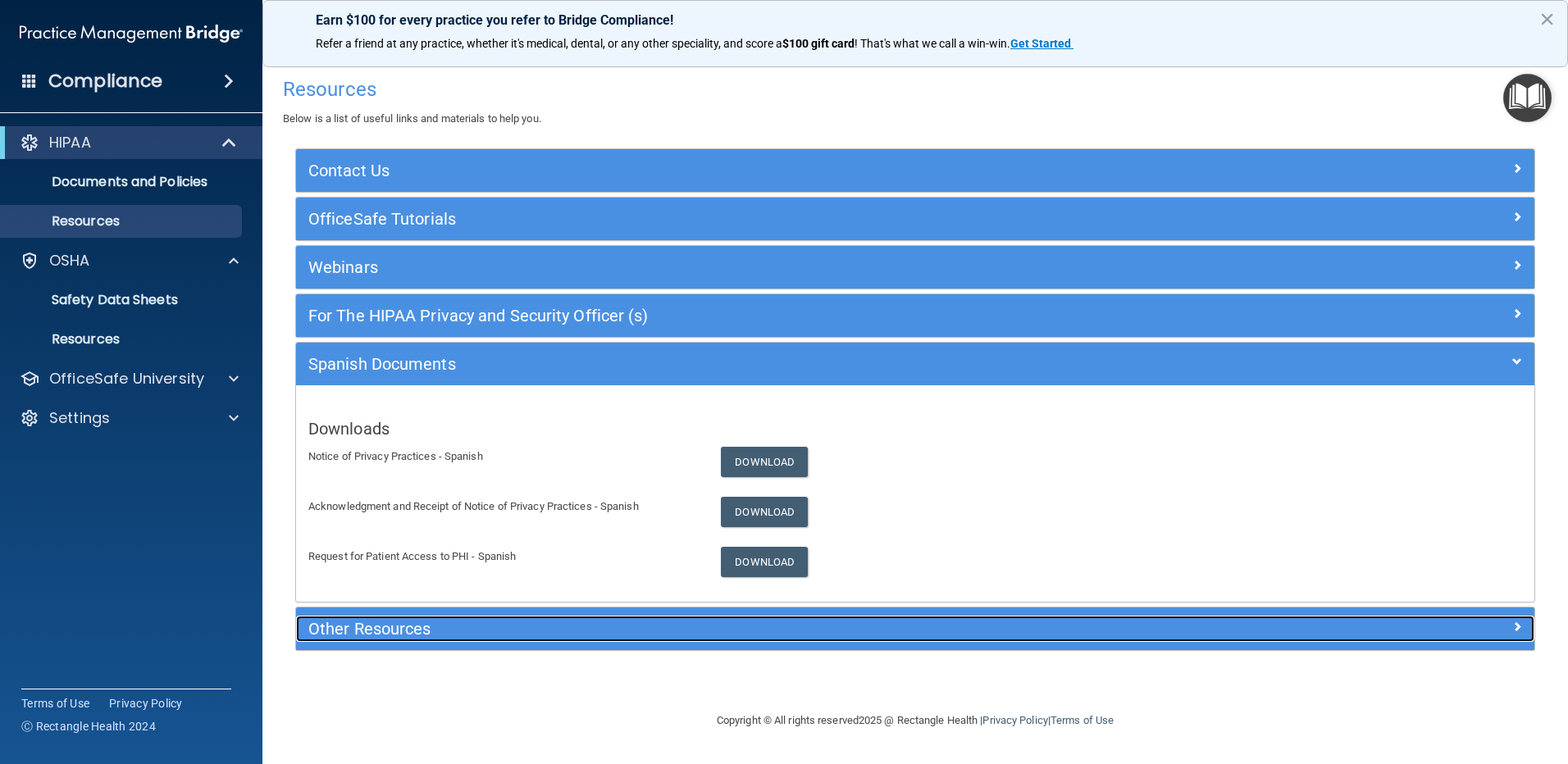
click at [349, 632] on h5 "Other Resources" at bounding box center [760, 629] width 905 height 18
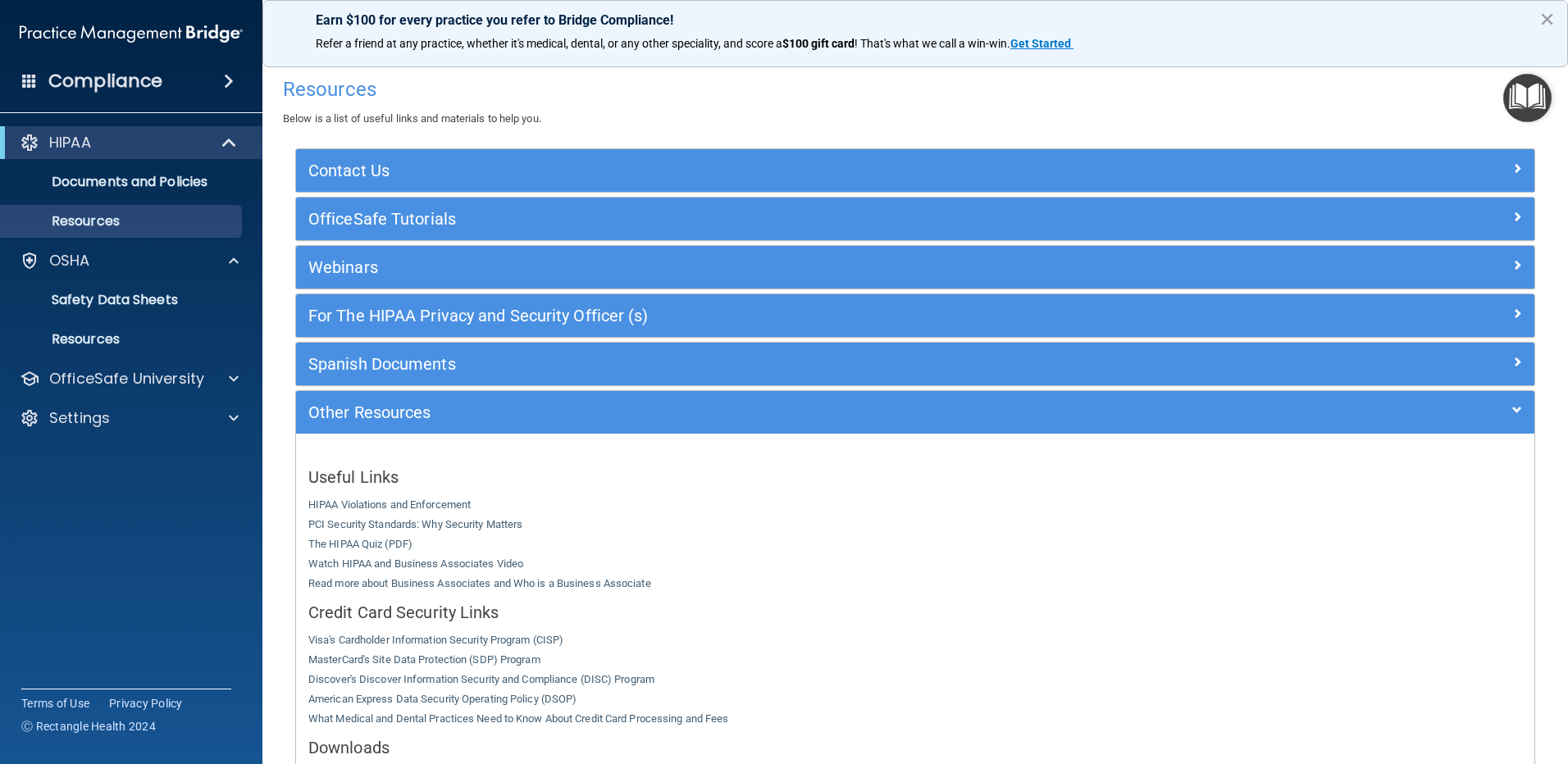
click at [212, 570] on div "Compliance HIPAA Documents and Policies Report an Incident Business Associates …" at bounding box center [131, 382] width 263 height 764
click at [24, 79] on span at bounding box center [30, 80] width 14 height 14
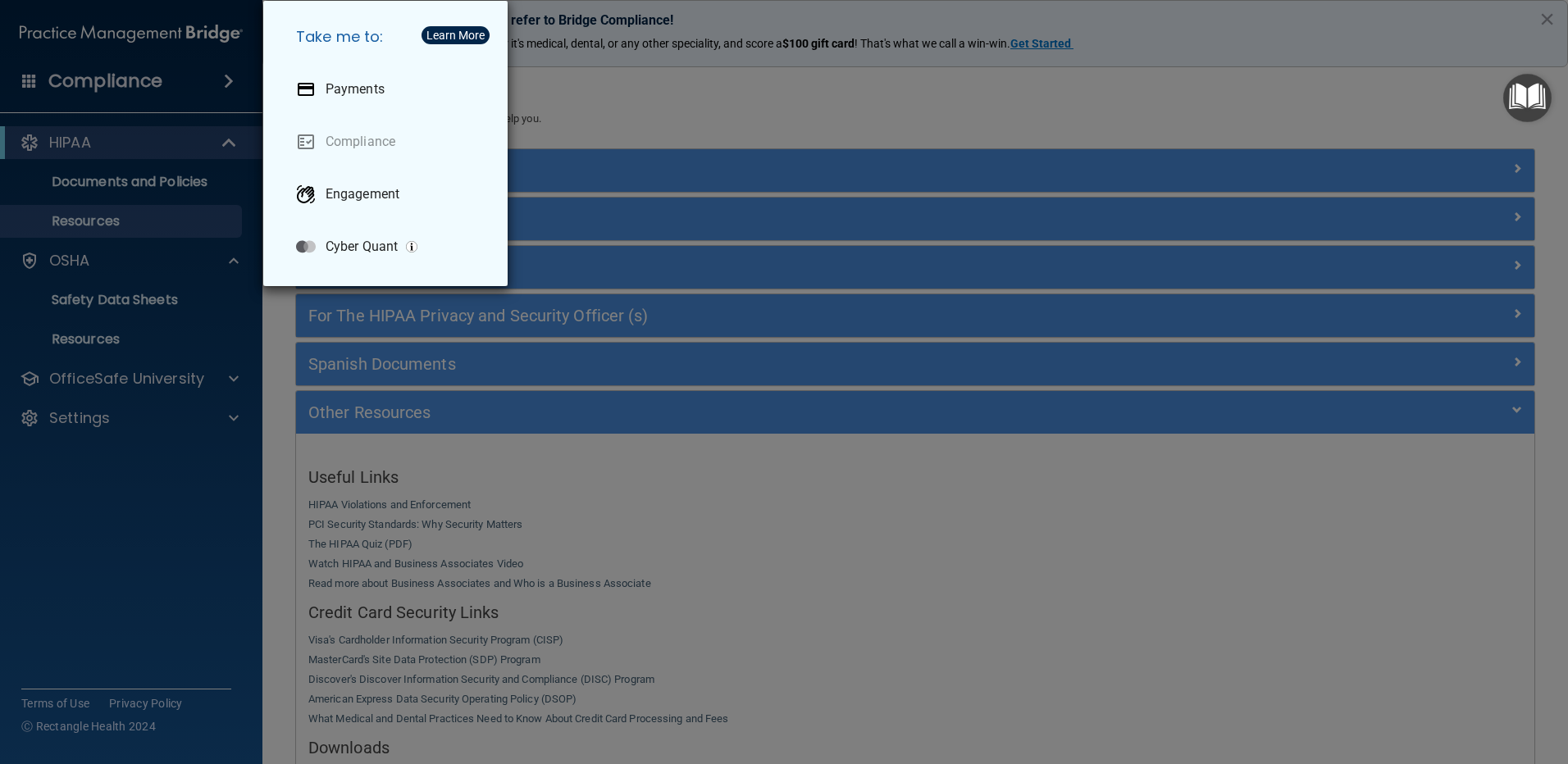
click at [151, 101] on div "Take me to: Payments Compliance Engagement Cyber Quant" at bounding box center [784, 382] width 1568 height 764
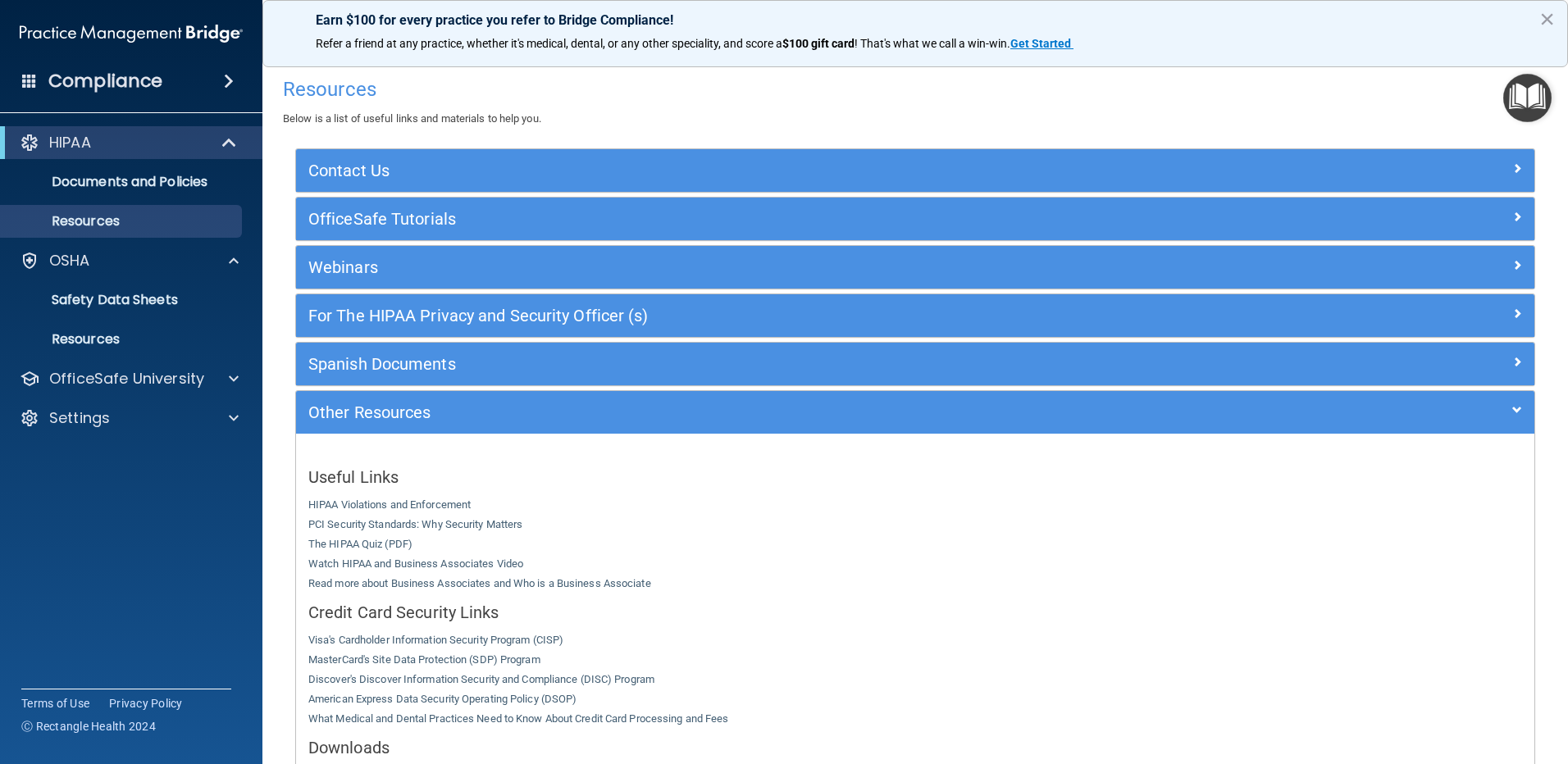
click at [229, 76] on span at bounding box center [228, 81] width 10 height 20
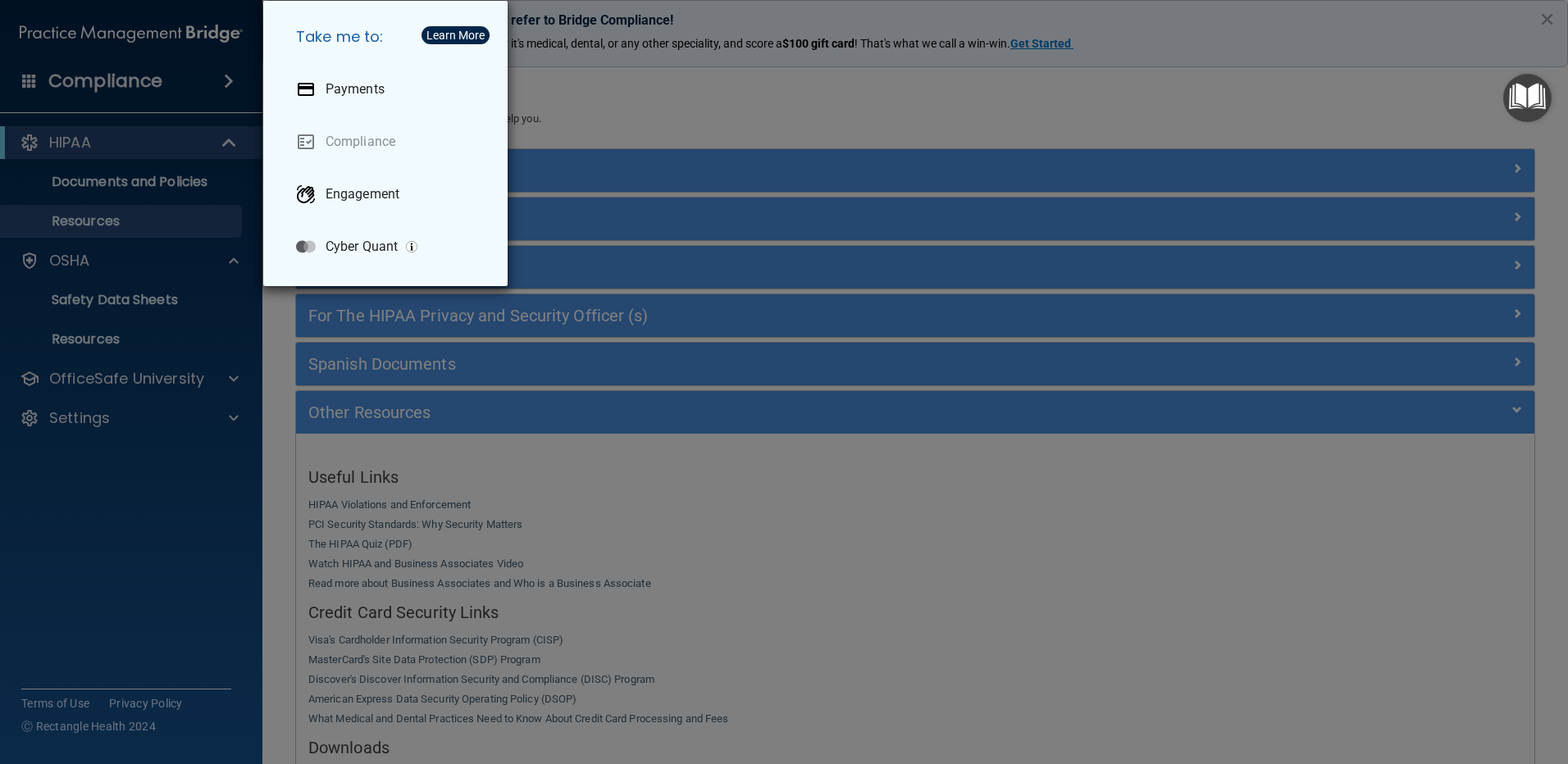
click at [181, 54] on div "Take me to: Payments Compliance Engagement Cyber Quant" at bounding box center [784, 382] width 1568 height 764
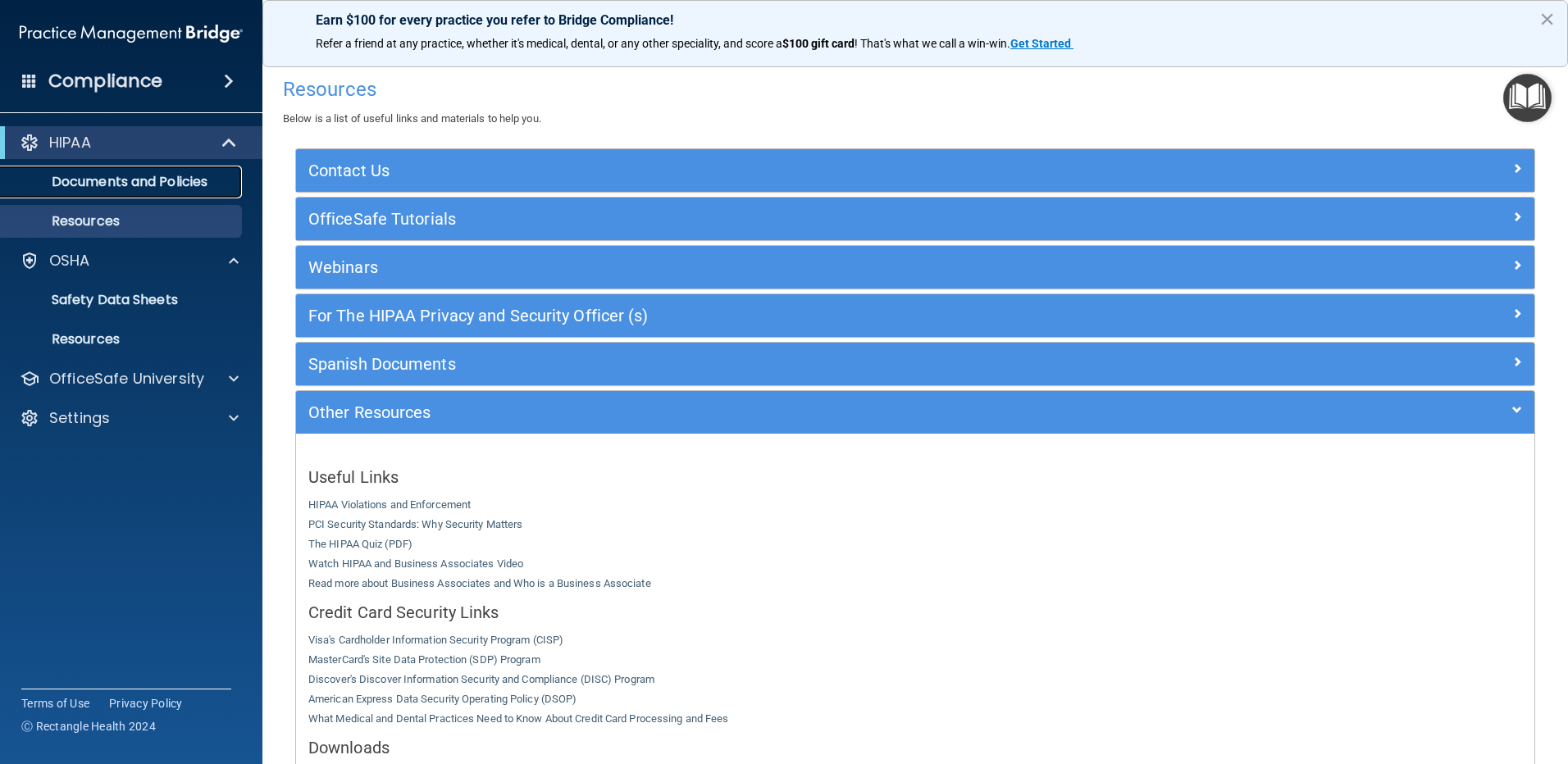
click at [160, 192] on link "Documents and Policies" at bounding box center [113, 182] width 258 height 33
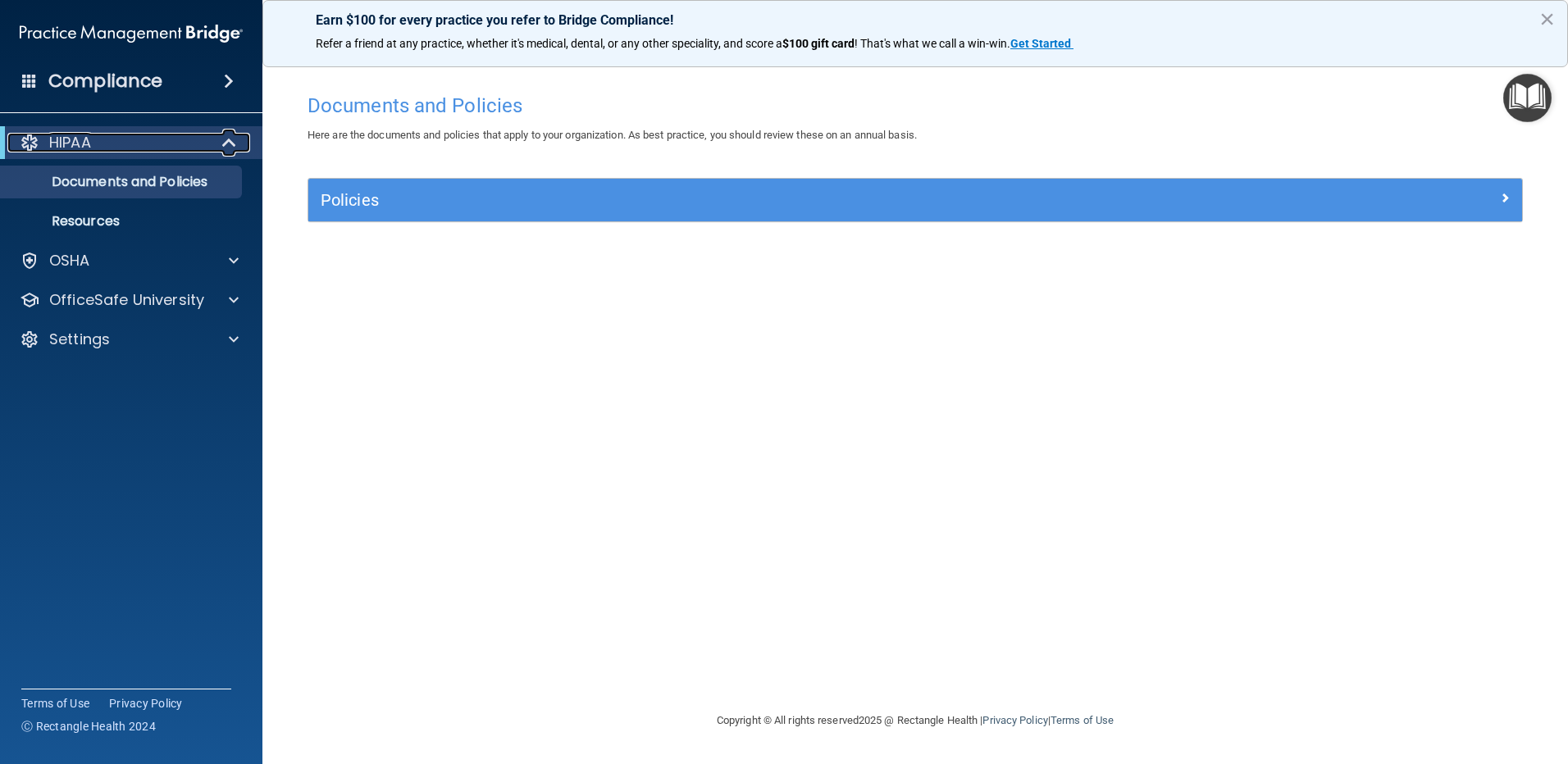
click at [216, 137] on div at bounding box center [230, 143] width 41 height 20
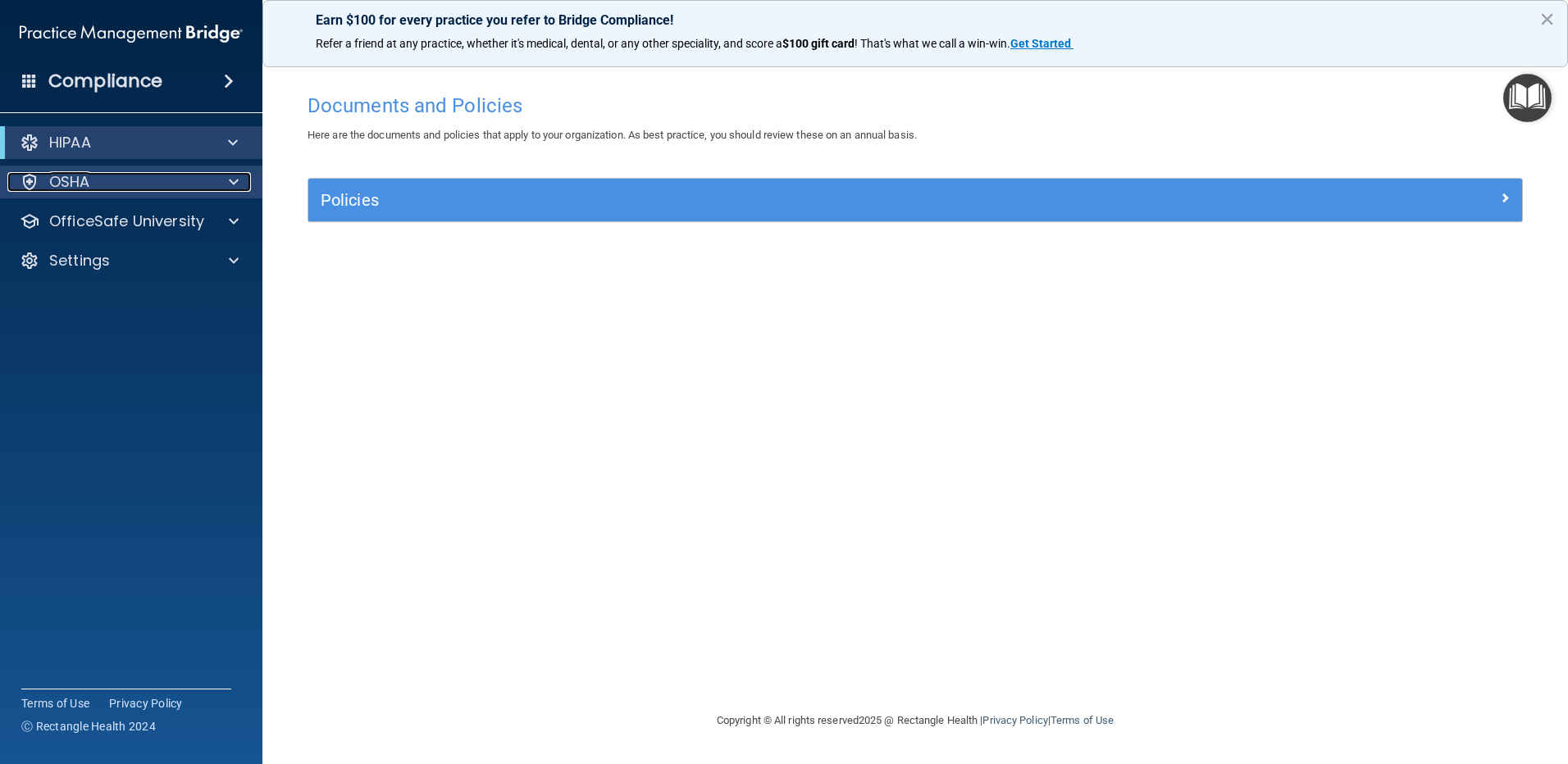
click at [181, 181] on div "OSHA" at bounding box center [108, 182] width 203 height 20
click at [179, 174] on div "OSHA" at bounding box center [132, 182] width 264 height 33
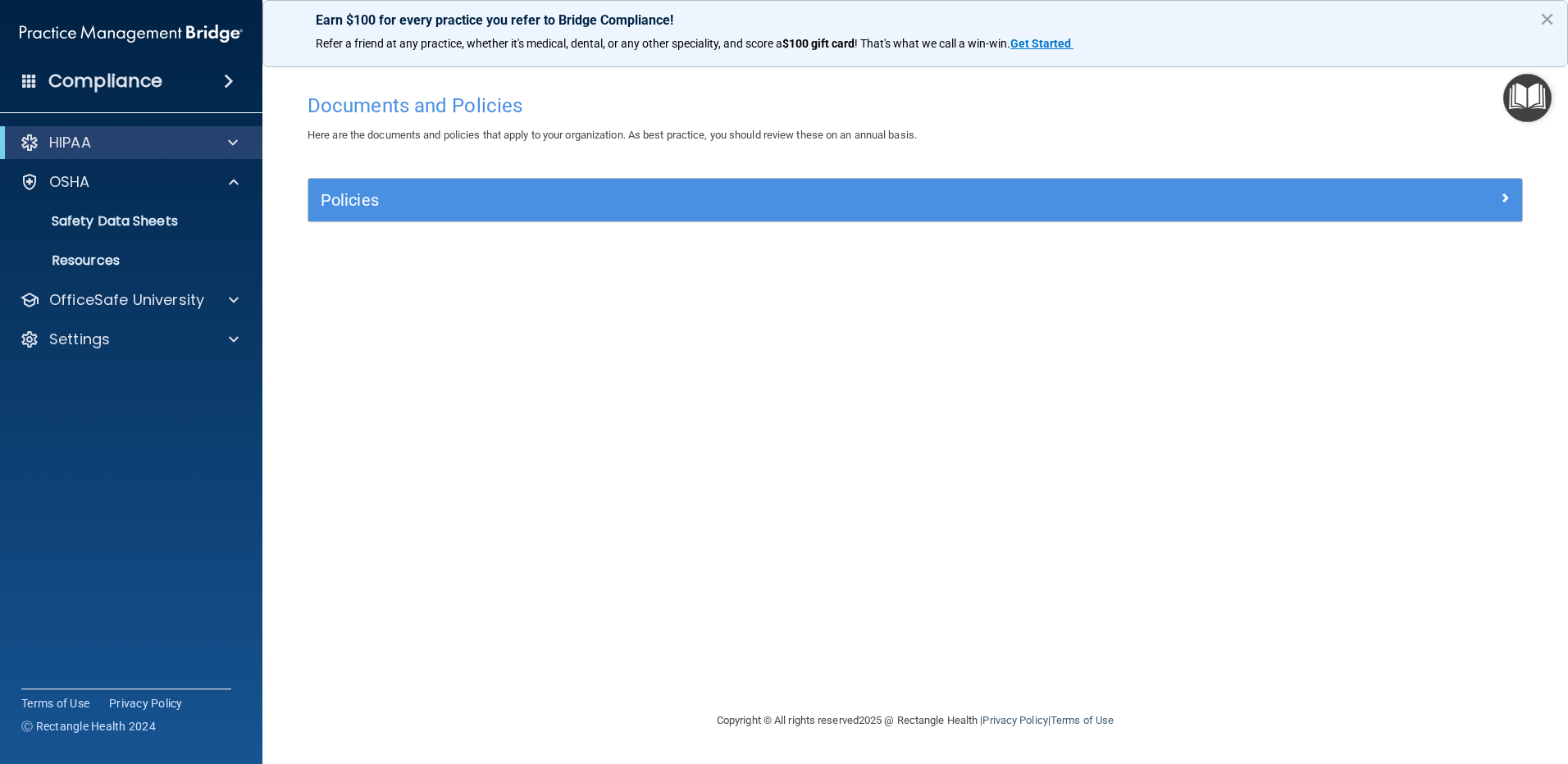
click at [225, 81] on span at bounding box center [228, 81] width 10 height 20
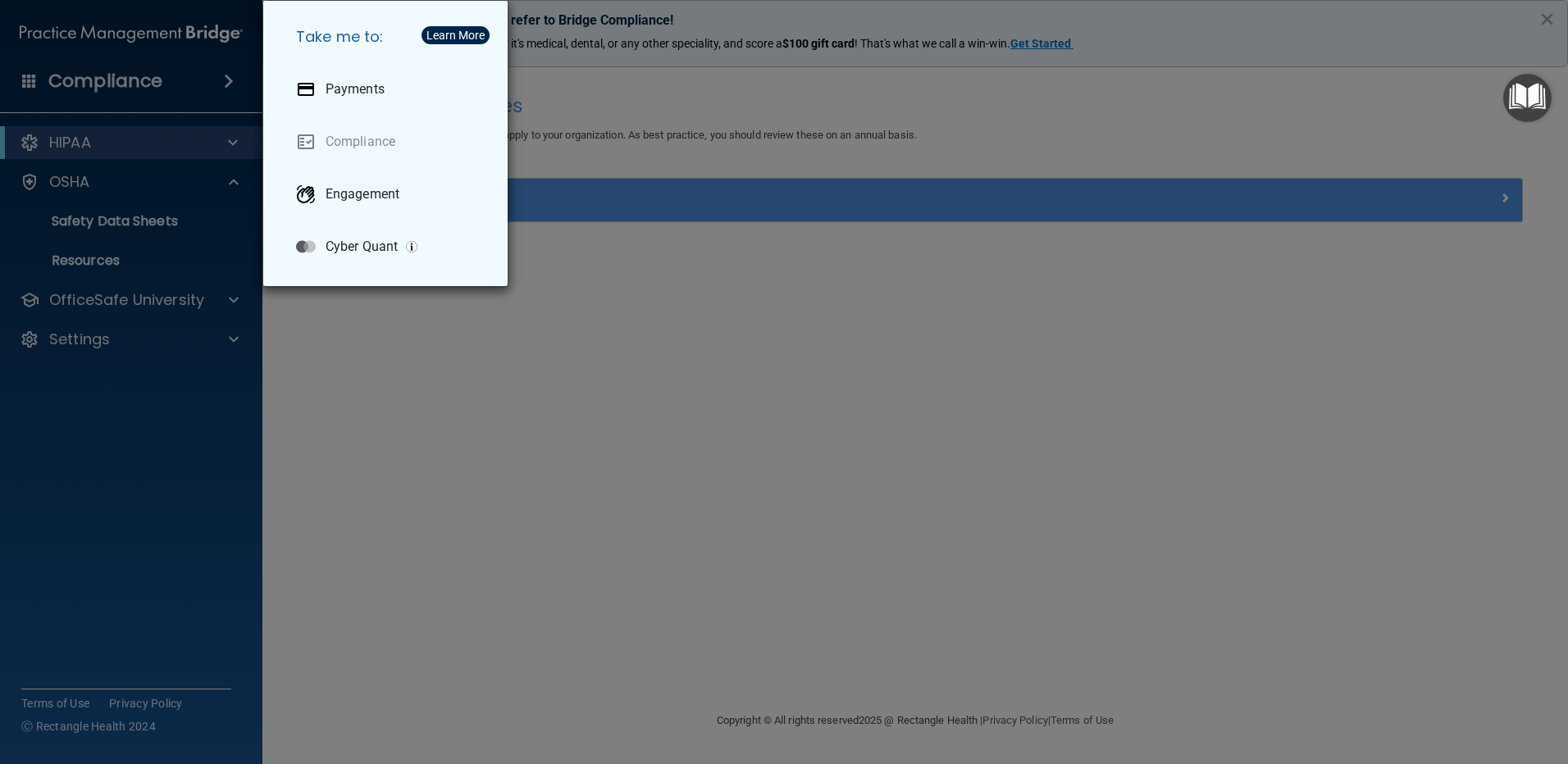
click at [218, 158] on div "Take me to: Payments Compliance Engagement Cyber Quant" at bounding box center [784, 382] width 1568 height 764
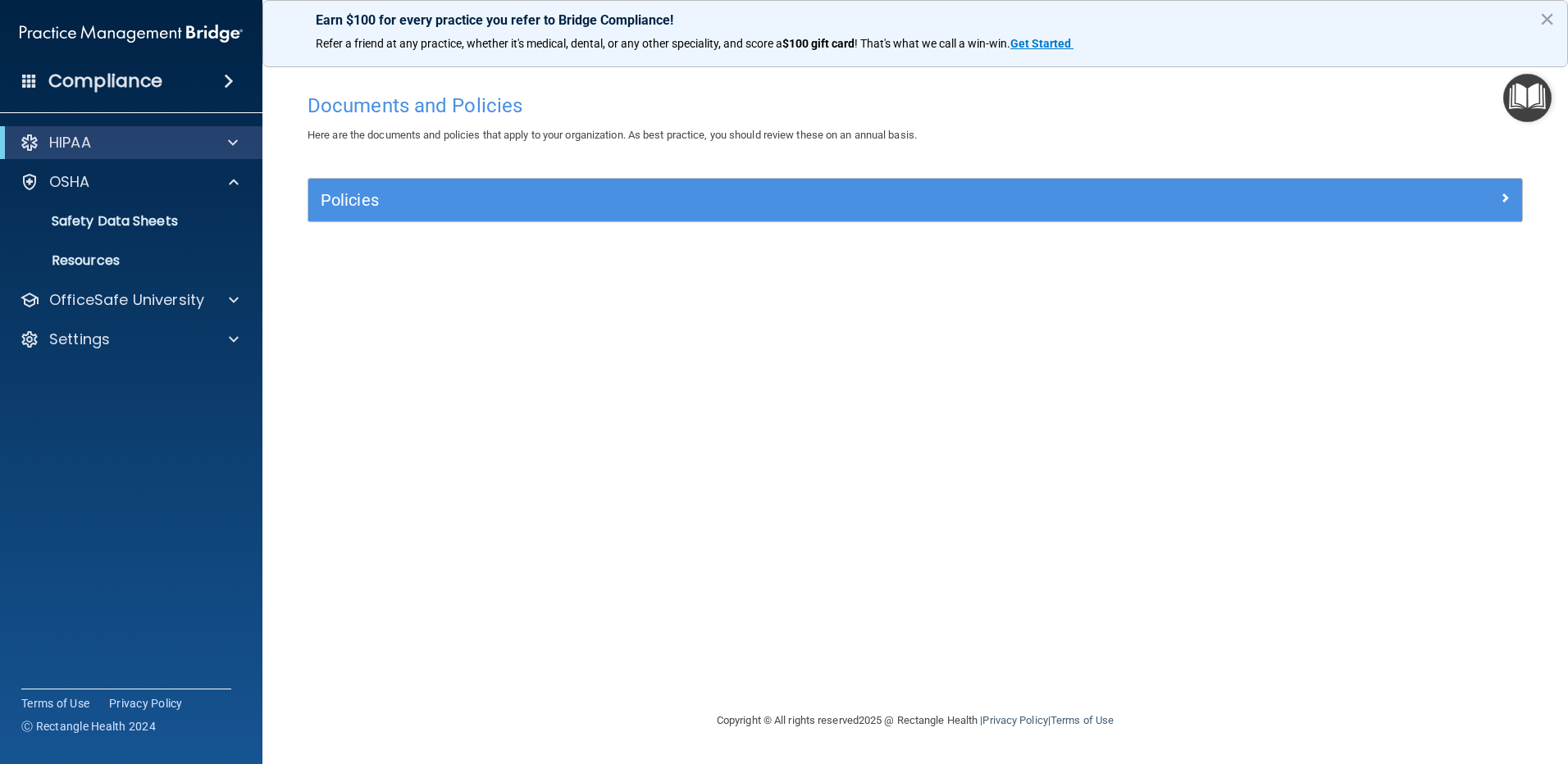
click at [1537, 18] on div "Earn $100 for every practice you refer to Bridge Compliance! Refer a friend at …" at bounding box center [915, 33] width 1305 height 67
click at [1543, 21] on button "×" at bounding box center [1546, 18] width 15 height 26
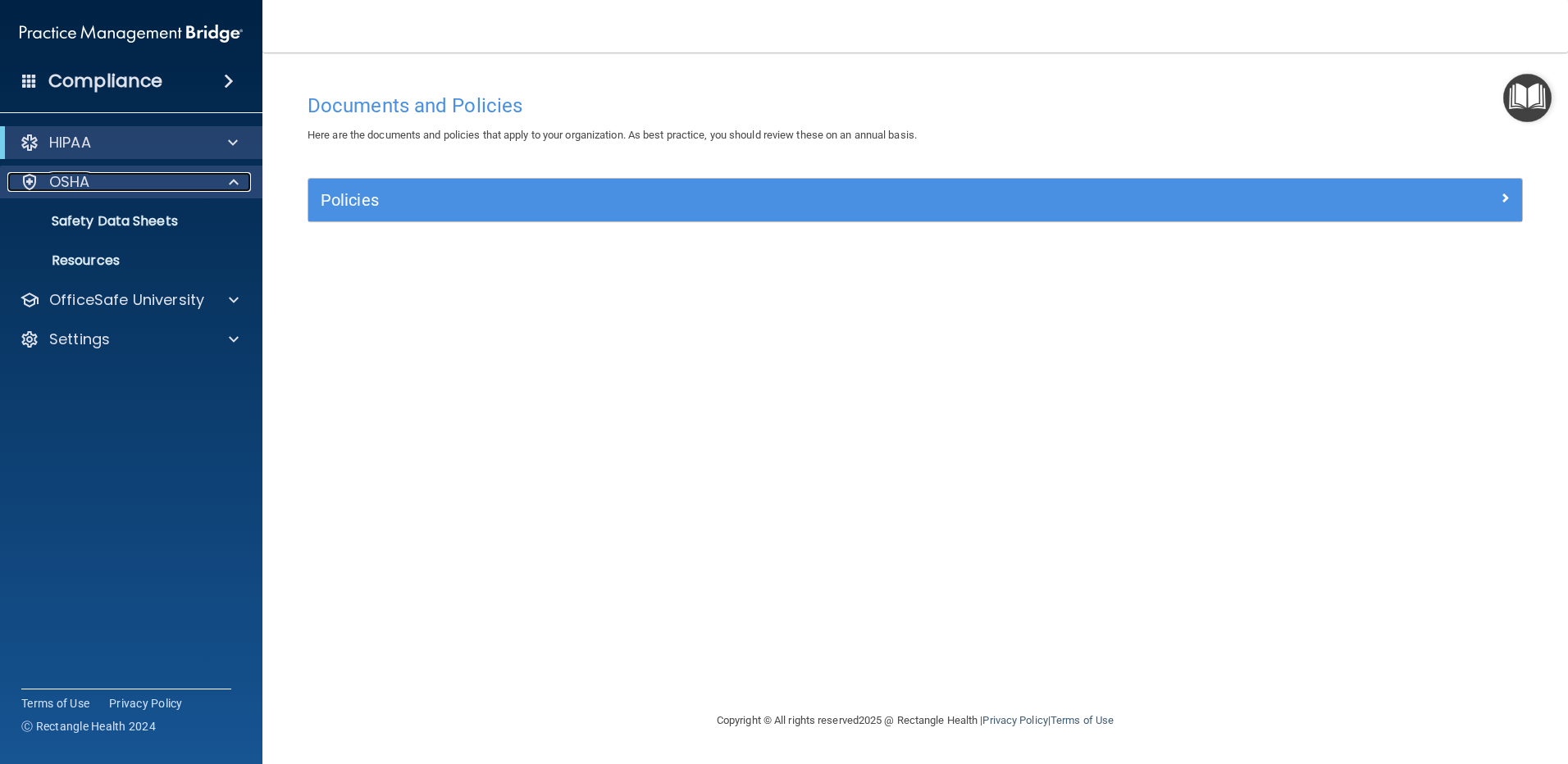
click at [203, 185] on div "OSHA" at bounding box center [108, 182] width 203 height 20
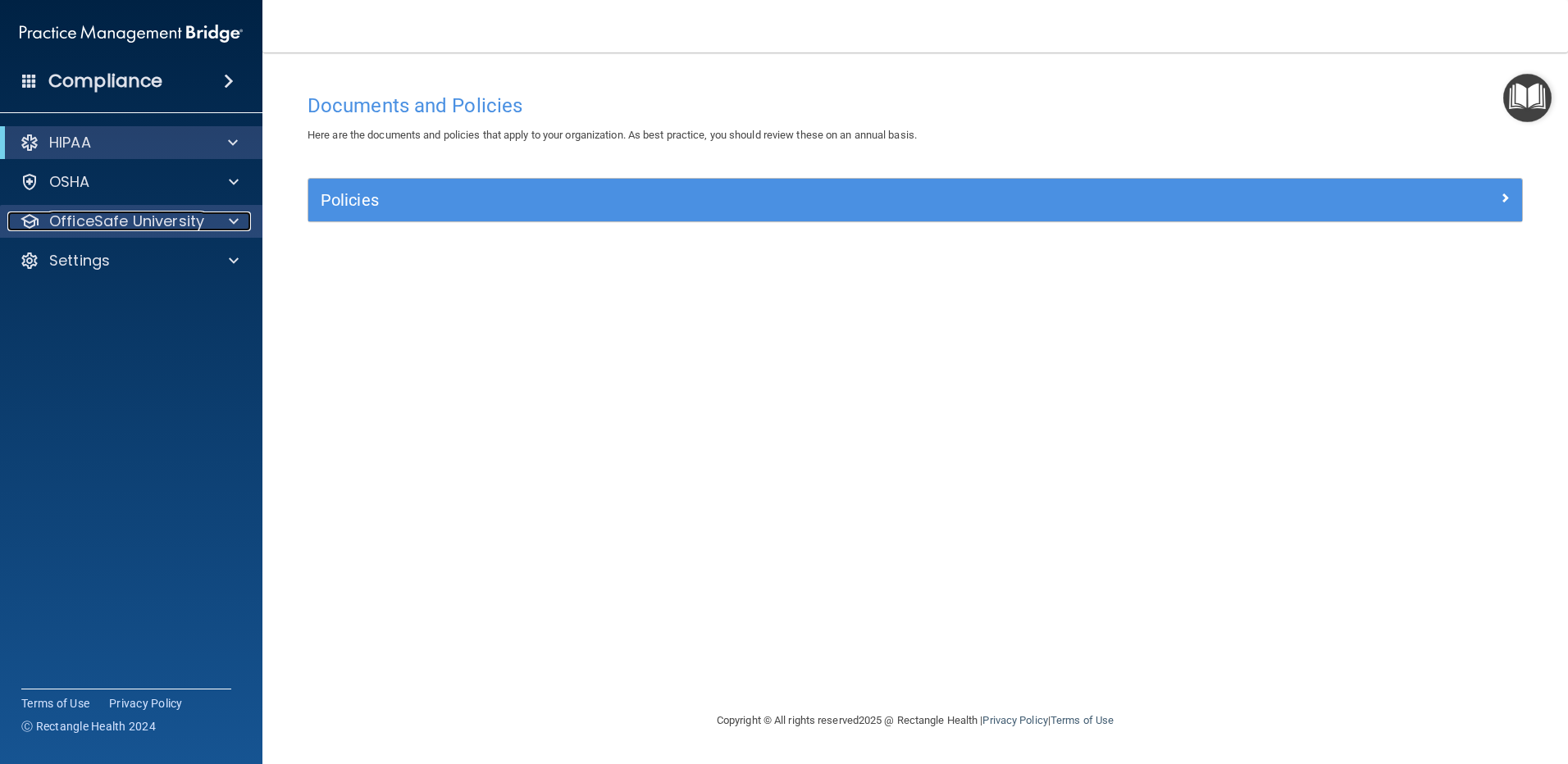
click at [224, 212] on div at bounding box center [230, 221] width 41 height 20
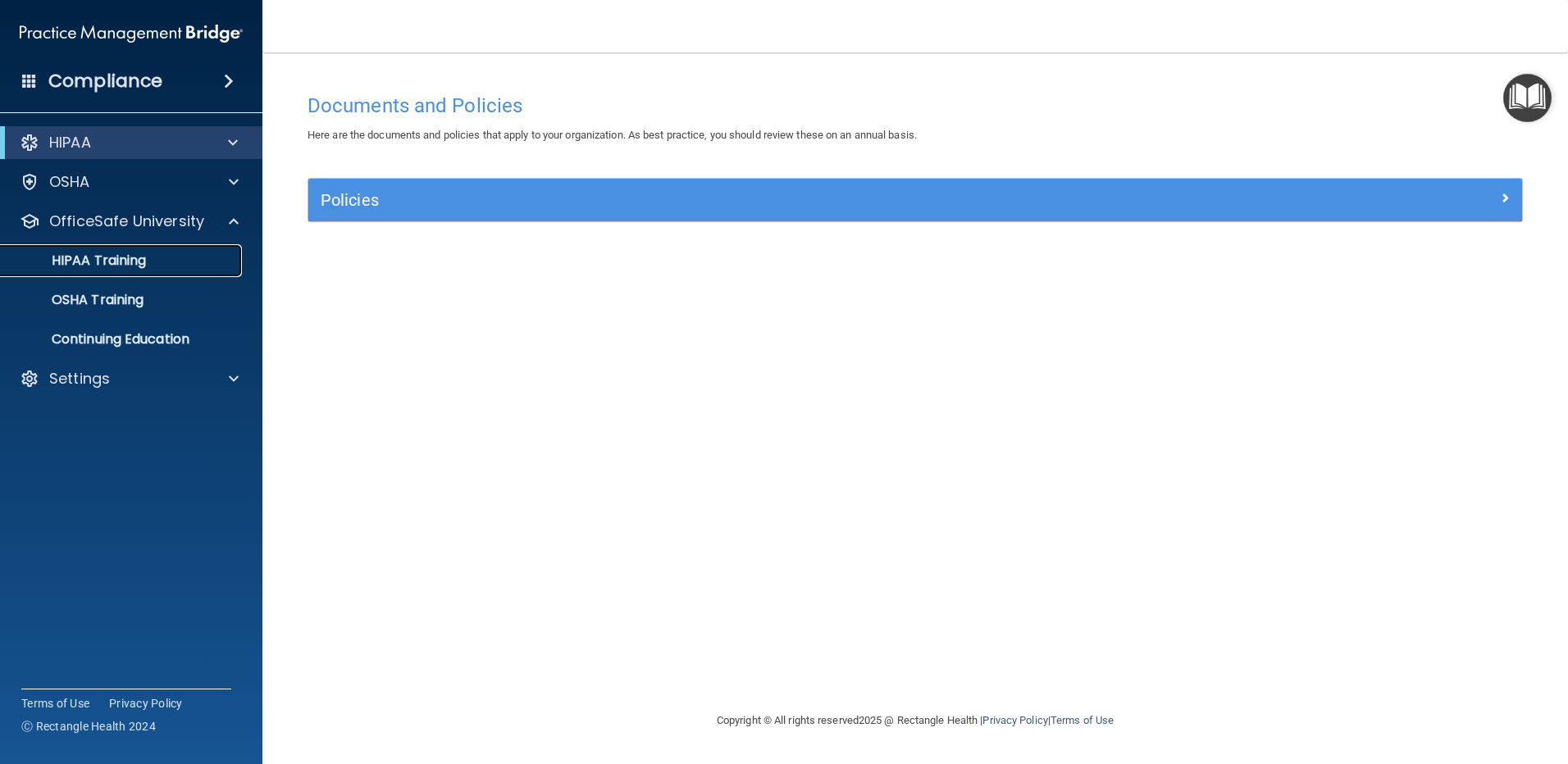
click at [135, 254] on p "HIPAA Training" at bounding box center [79, 261] width 135 height 16
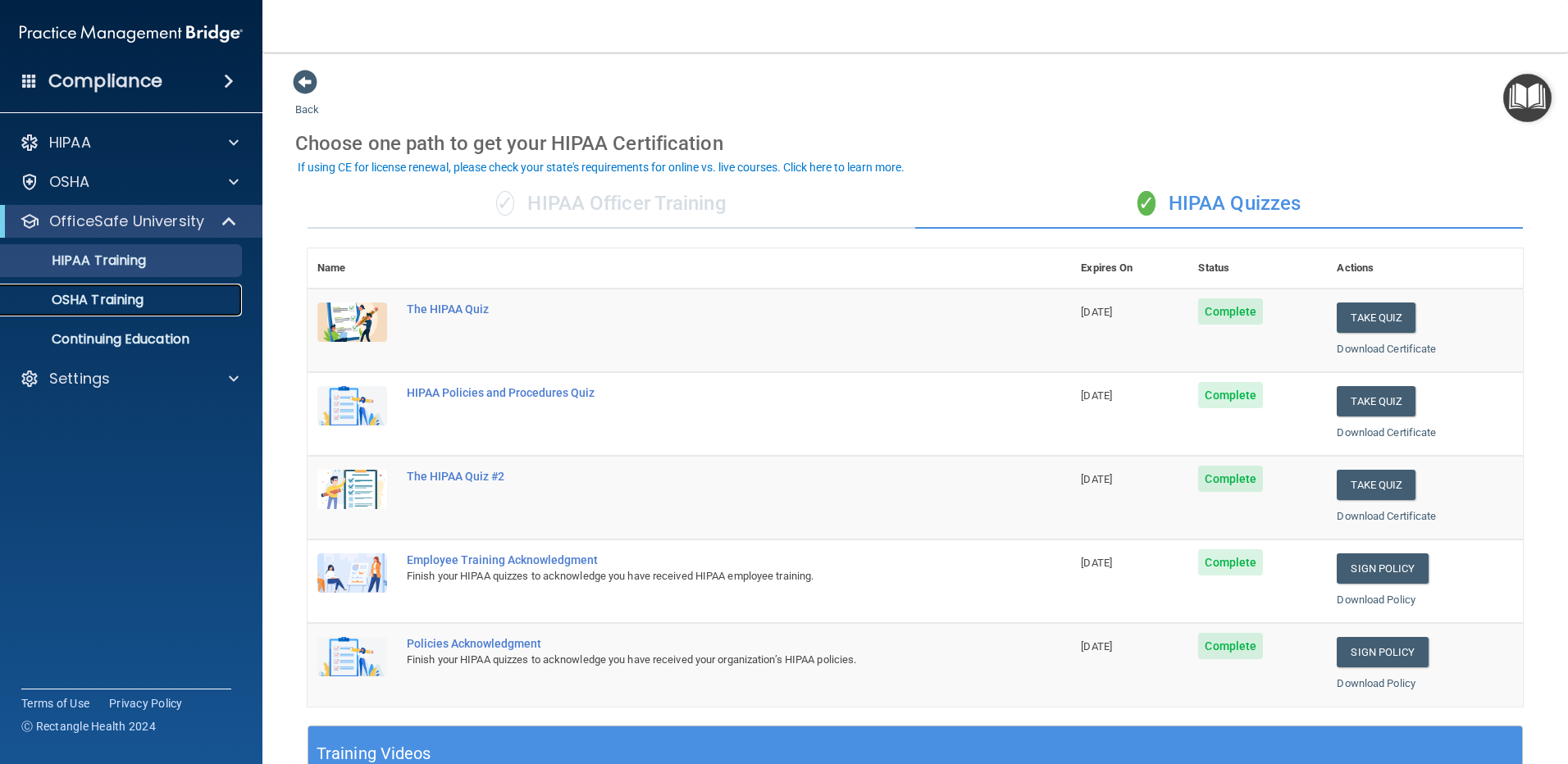
click at [119, 303] on p "OSHA Training" at bounding box center [77, 300] width 133 height 16
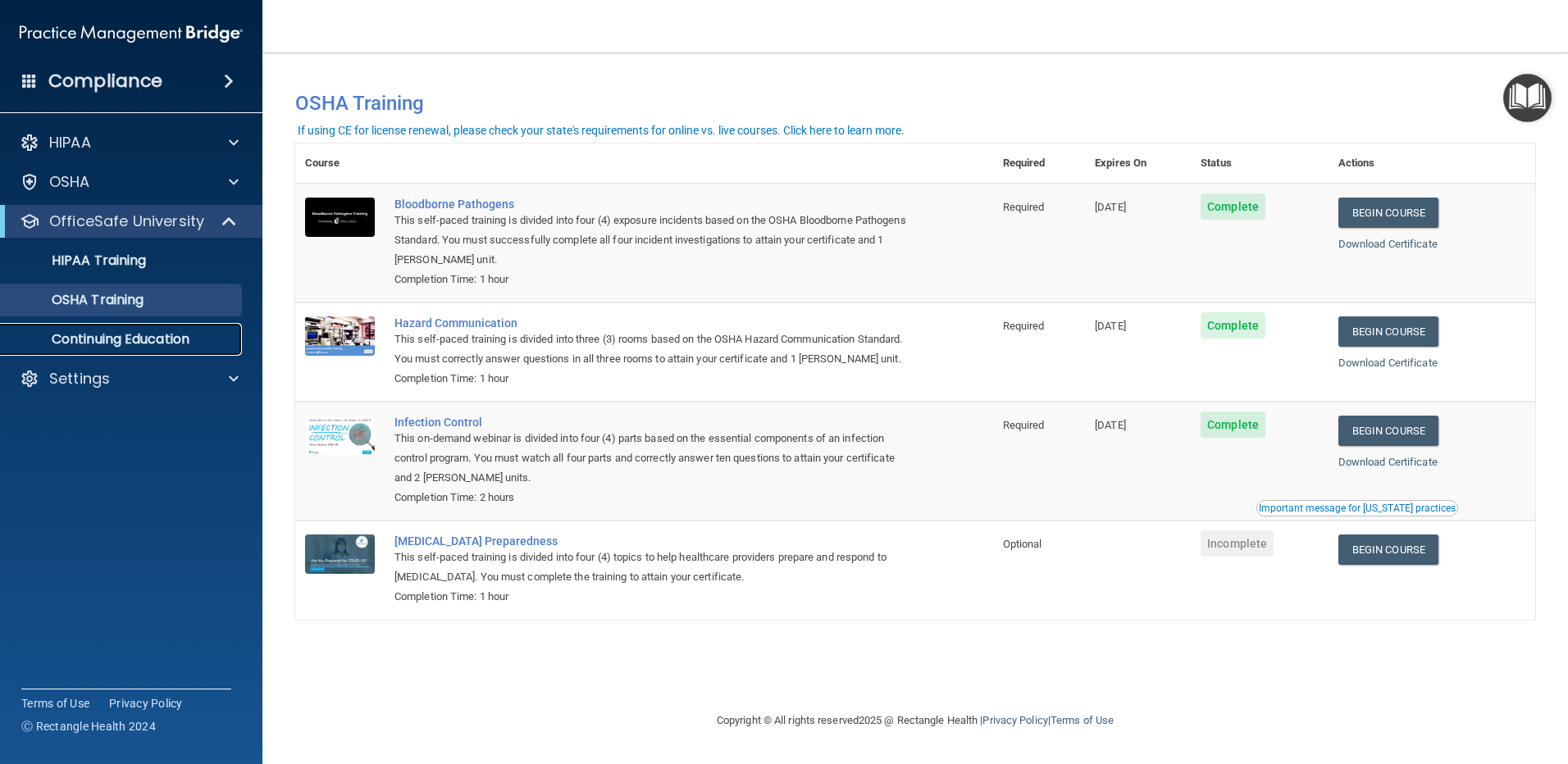
click at [162, 332] on p "Continuing Education" at bounding box center [123, 340] width 224 height 16
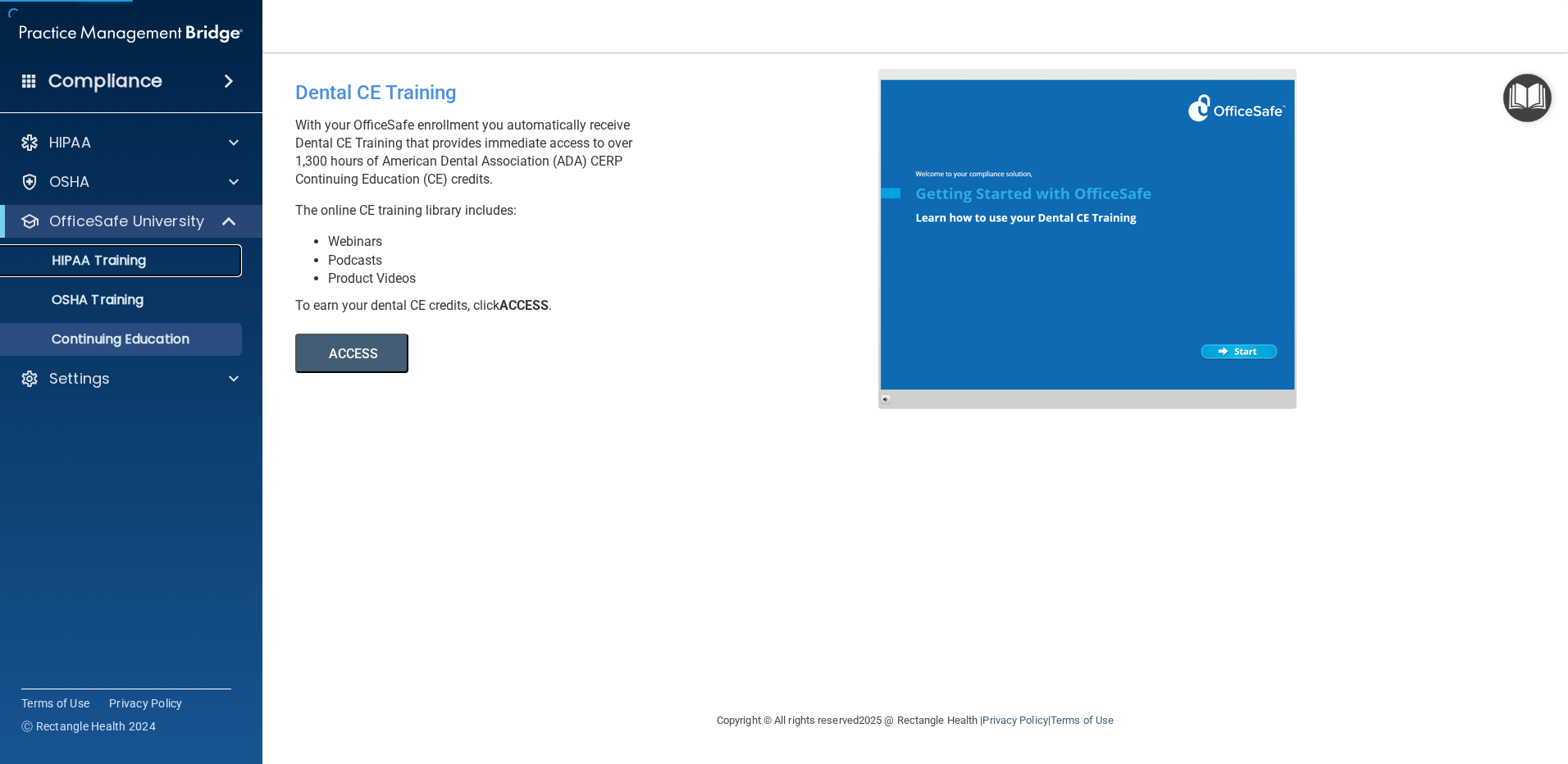
click at [185, 255] on div "HIPAA Training" at bounding box center [123, 261] width 224 height 16
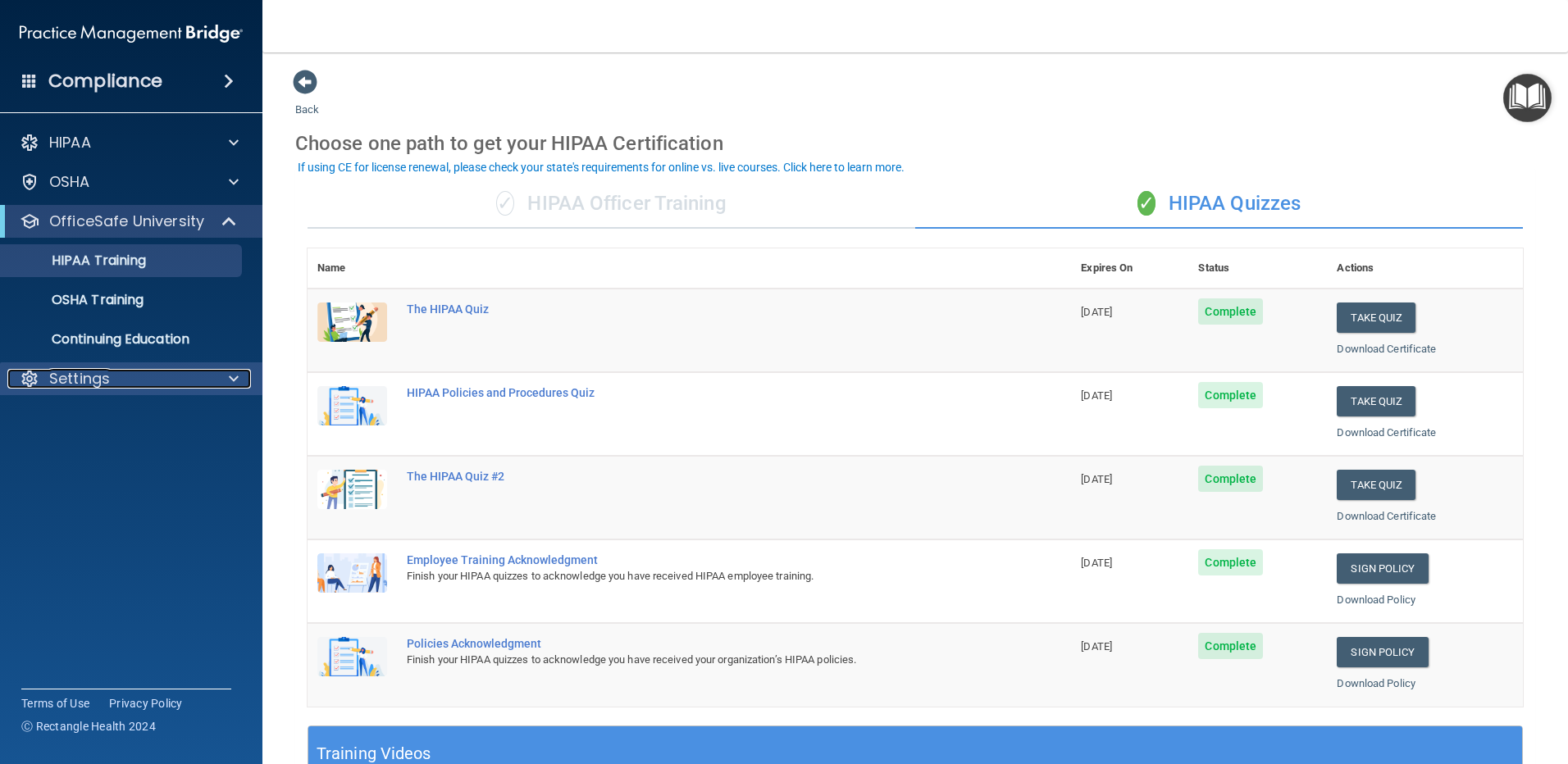
click at [196, 383] on div "Settings" at bounding box center [108, 379] width 203 height 20
click at [229, 217] on span at bounding box center [230, 221] width 14 height 20
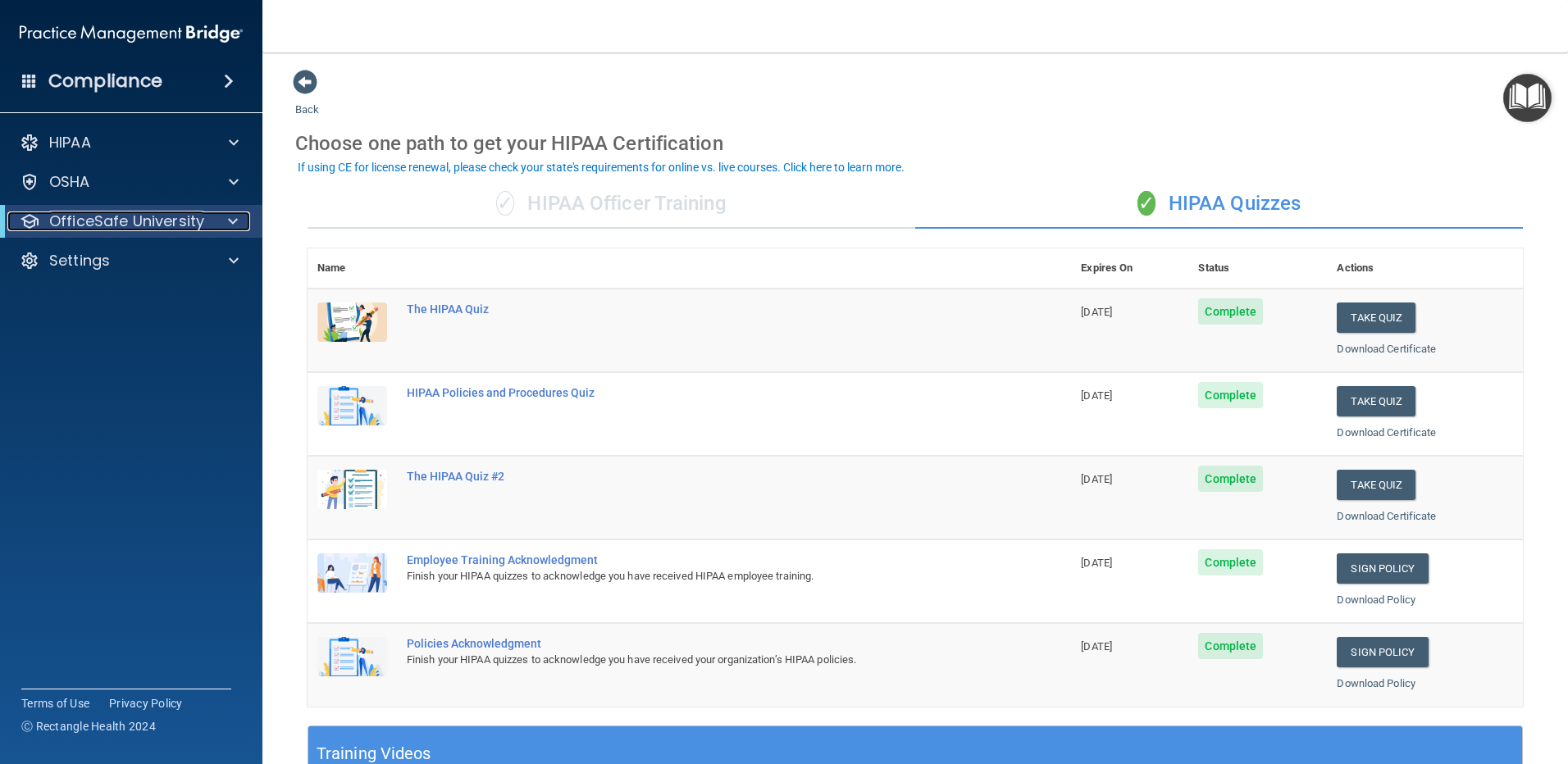
click at [229, 217] on span at bounding box center [232, 221] width 10 height 20
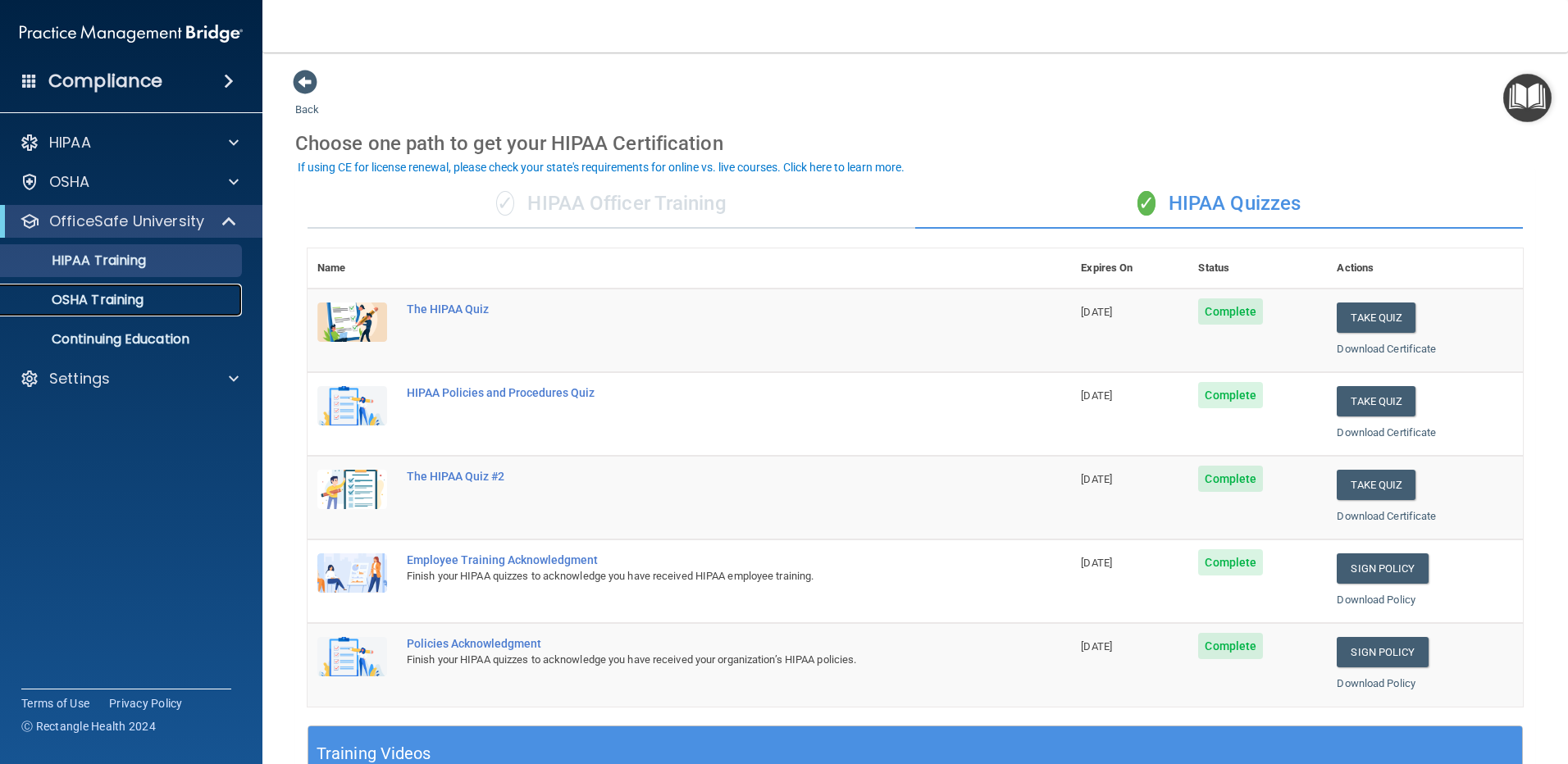
click at [177, 293] on div "OSHA Training" at bounding box center [123, 300] width 224 height 16
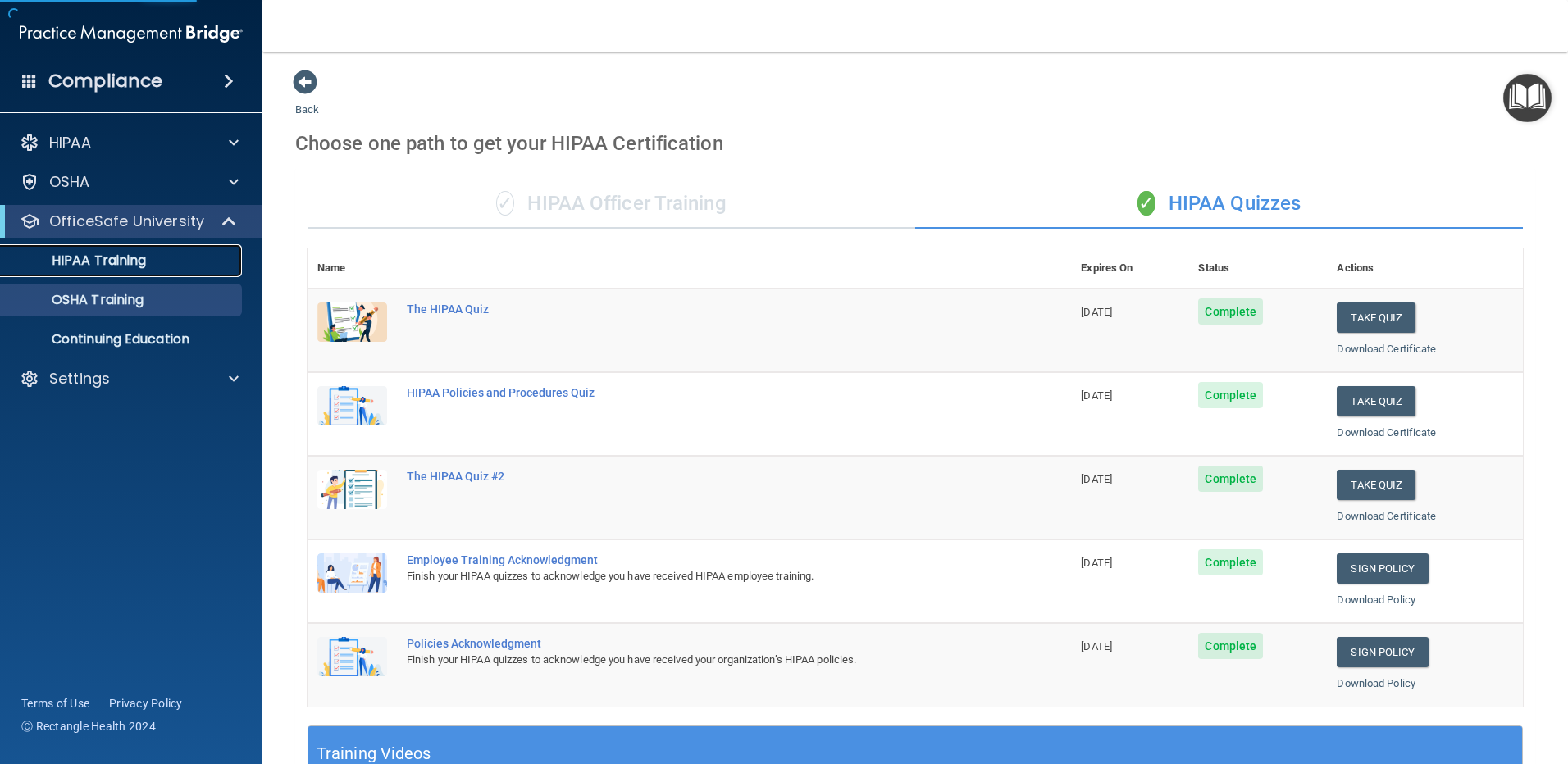
click at [206, 264] on div "HIPAA Training" at bounding box center [123, 261] width 224 height 16
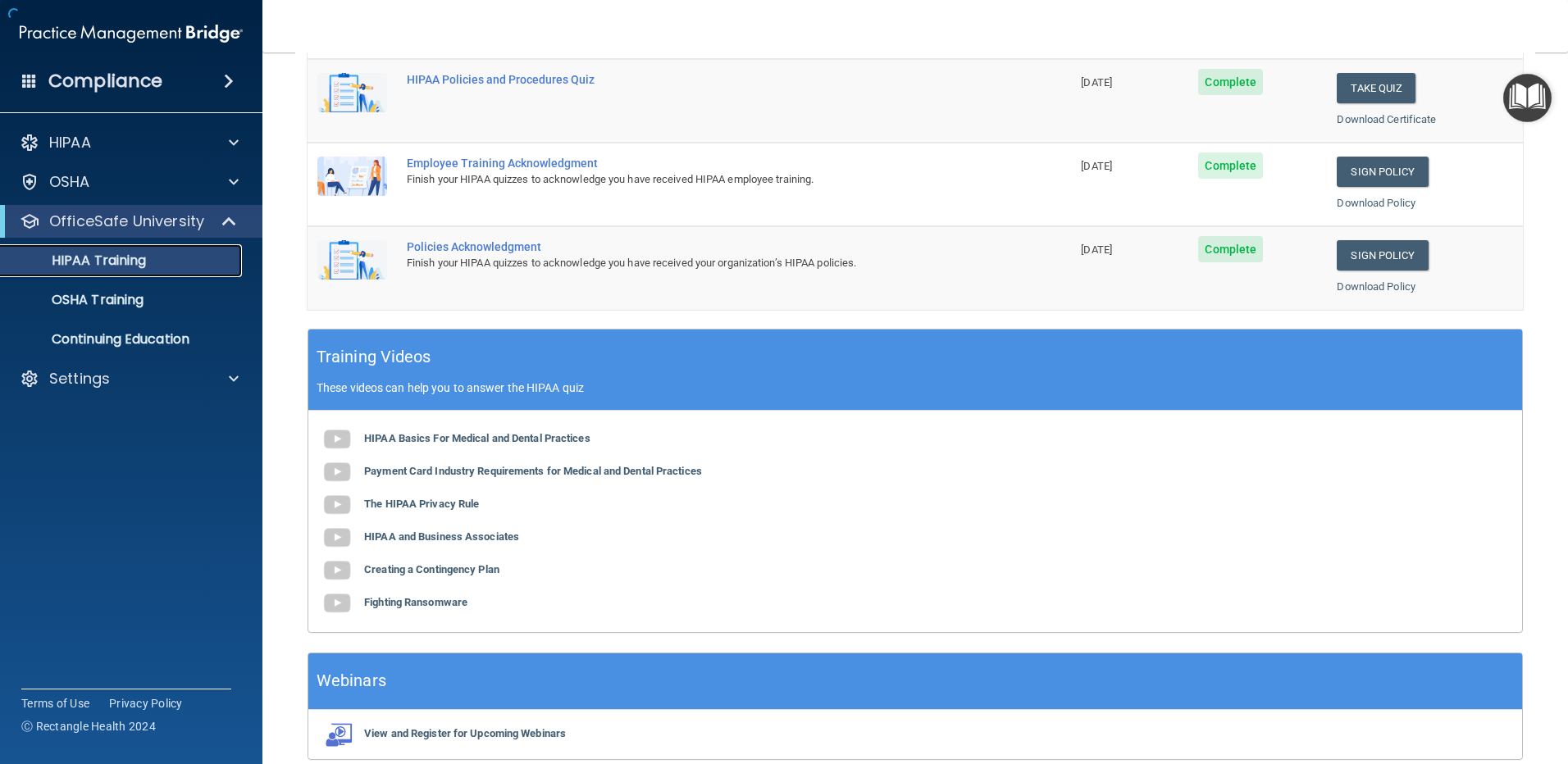
scroll to position [471, 0]
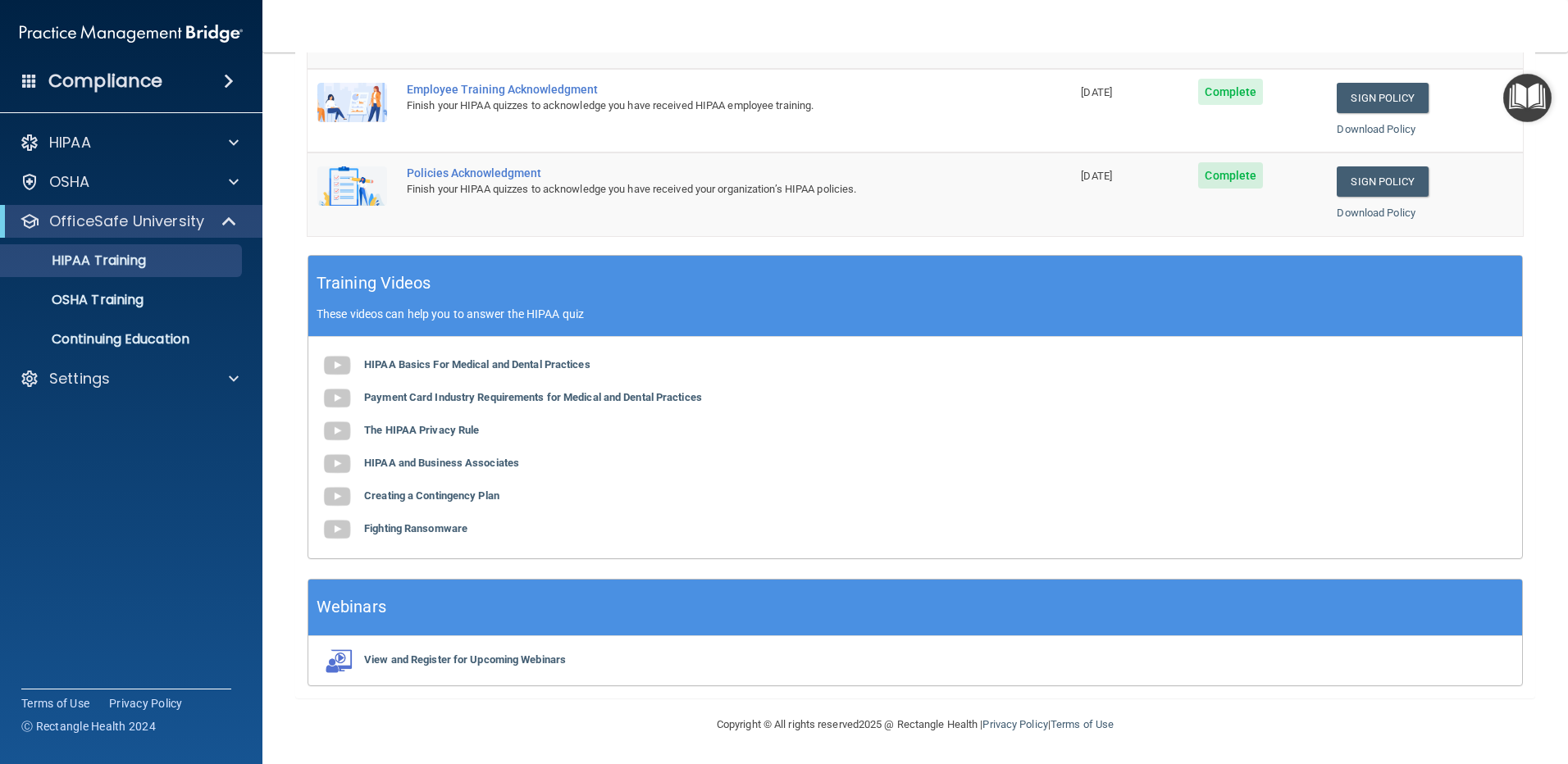
drag, startPoint x: 482, startPoint y: 541, endPoint x: 1474, endPoint y: 334, distance: 1013.4
drag, startPoint x: 1474, startPoint y: 334, endPoint x: 1029, endPoint y: 293, distance: 446.9
click at [1029, 293] on div "Training Videos These videos can help you to answer the HIPAA quiz" at bounding box center [914, 296] width 1213 height 81
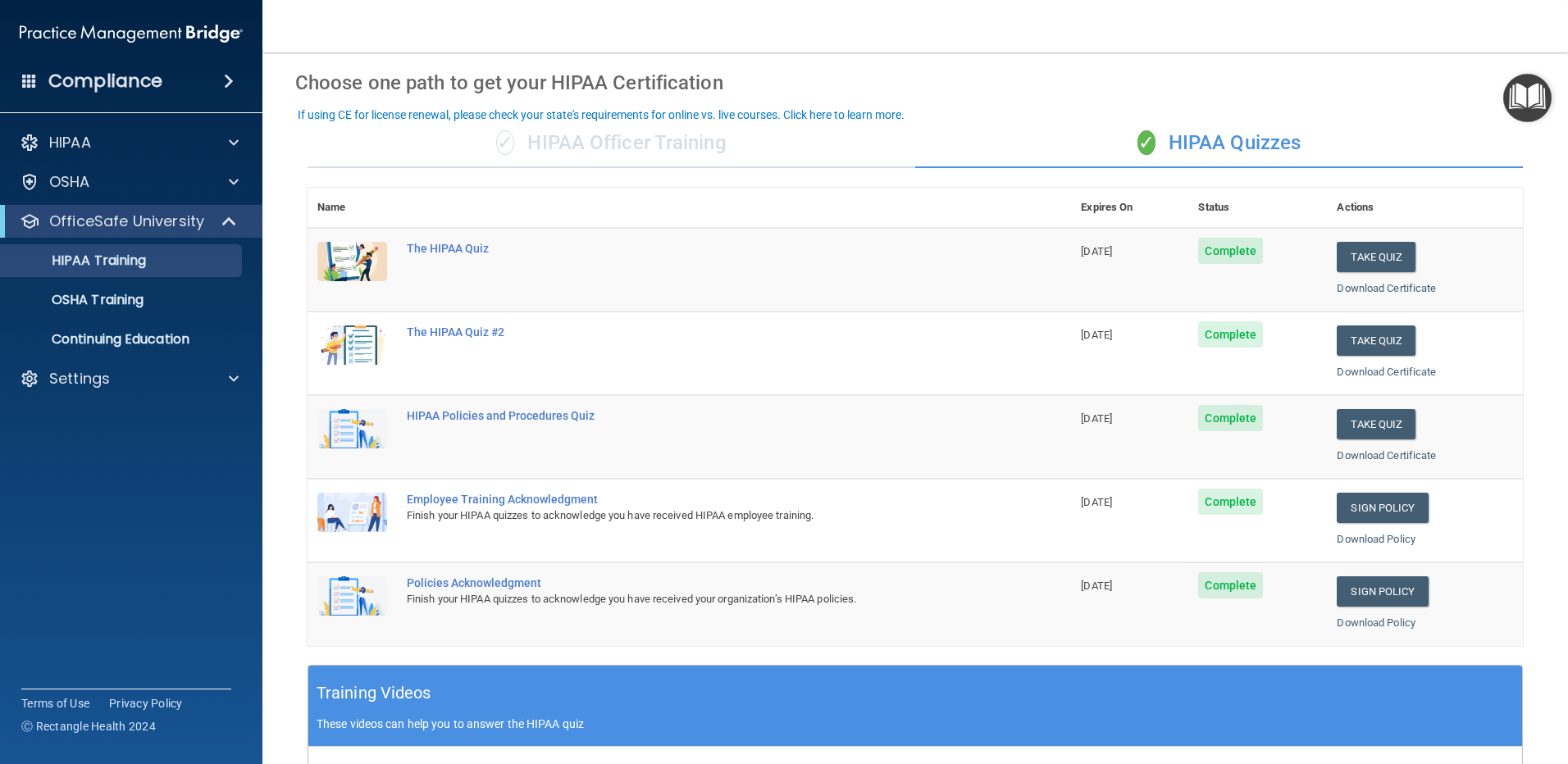
scroll to position [0, 0]
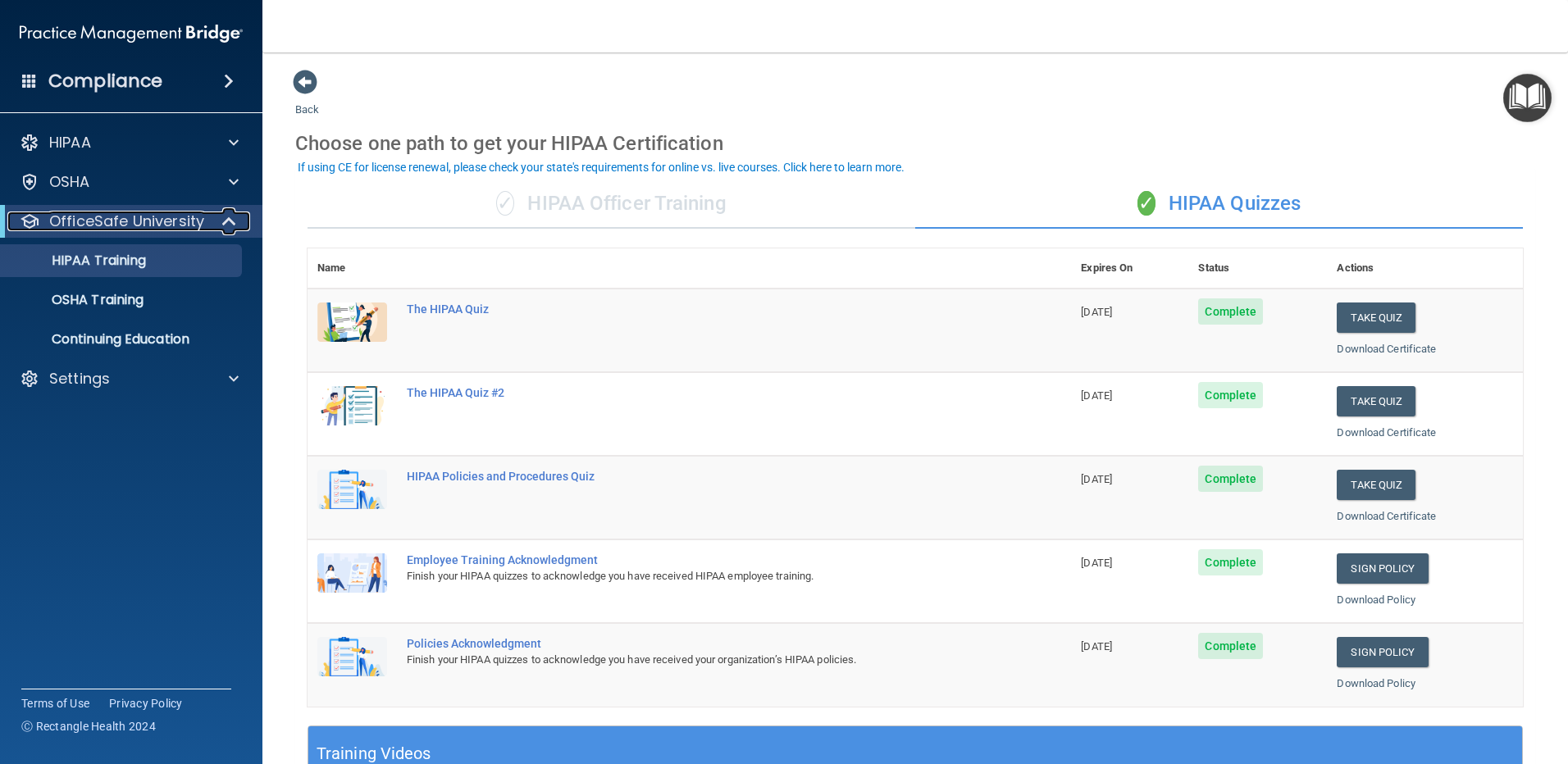
click at [194, 212] on p "OfficeSafe University" at bounding box center [126, 221] width 155 height 20
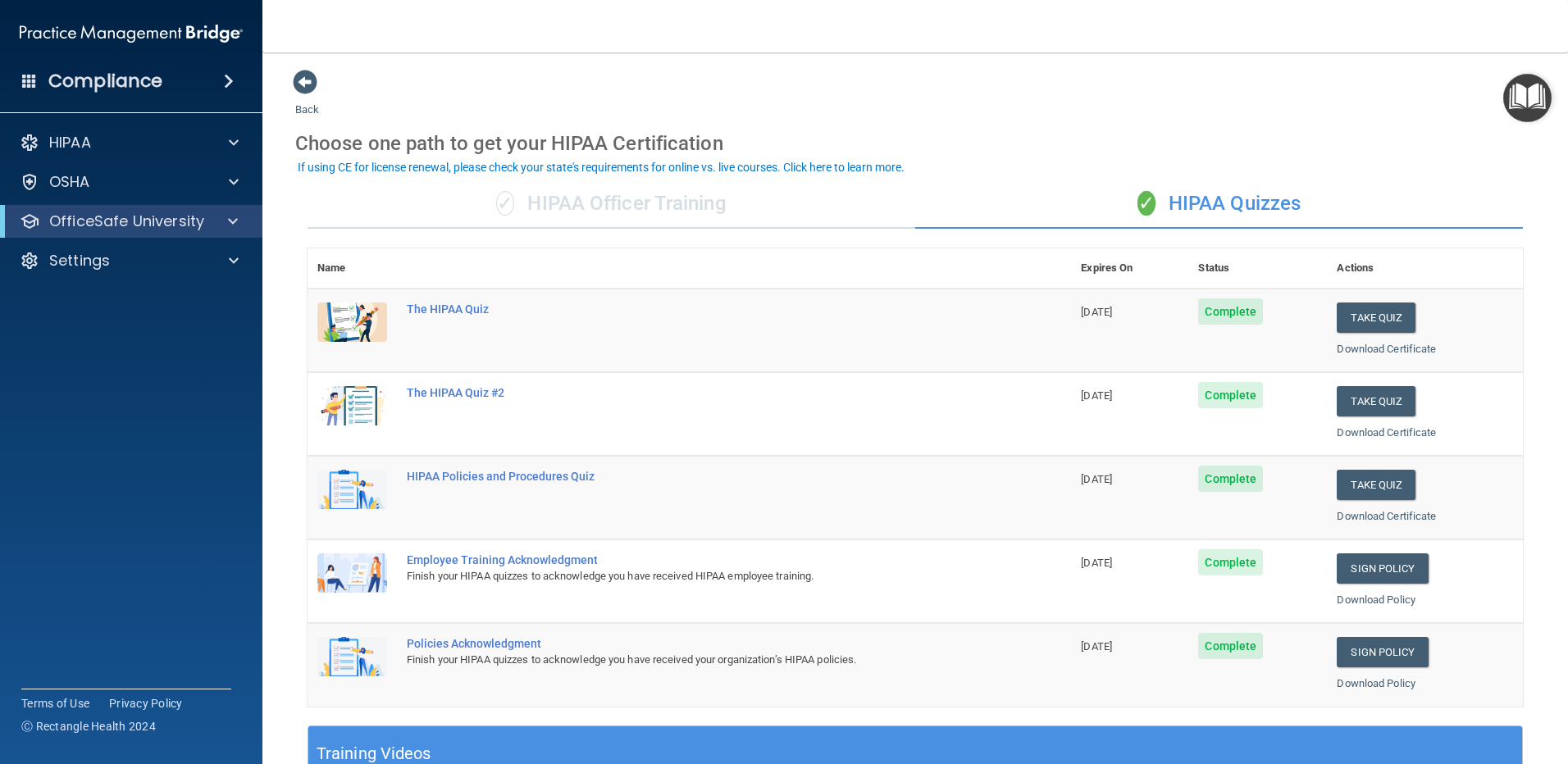
click at [49, 76] on div "Compliance" at bounding box center [131, 81] width 263 height 36
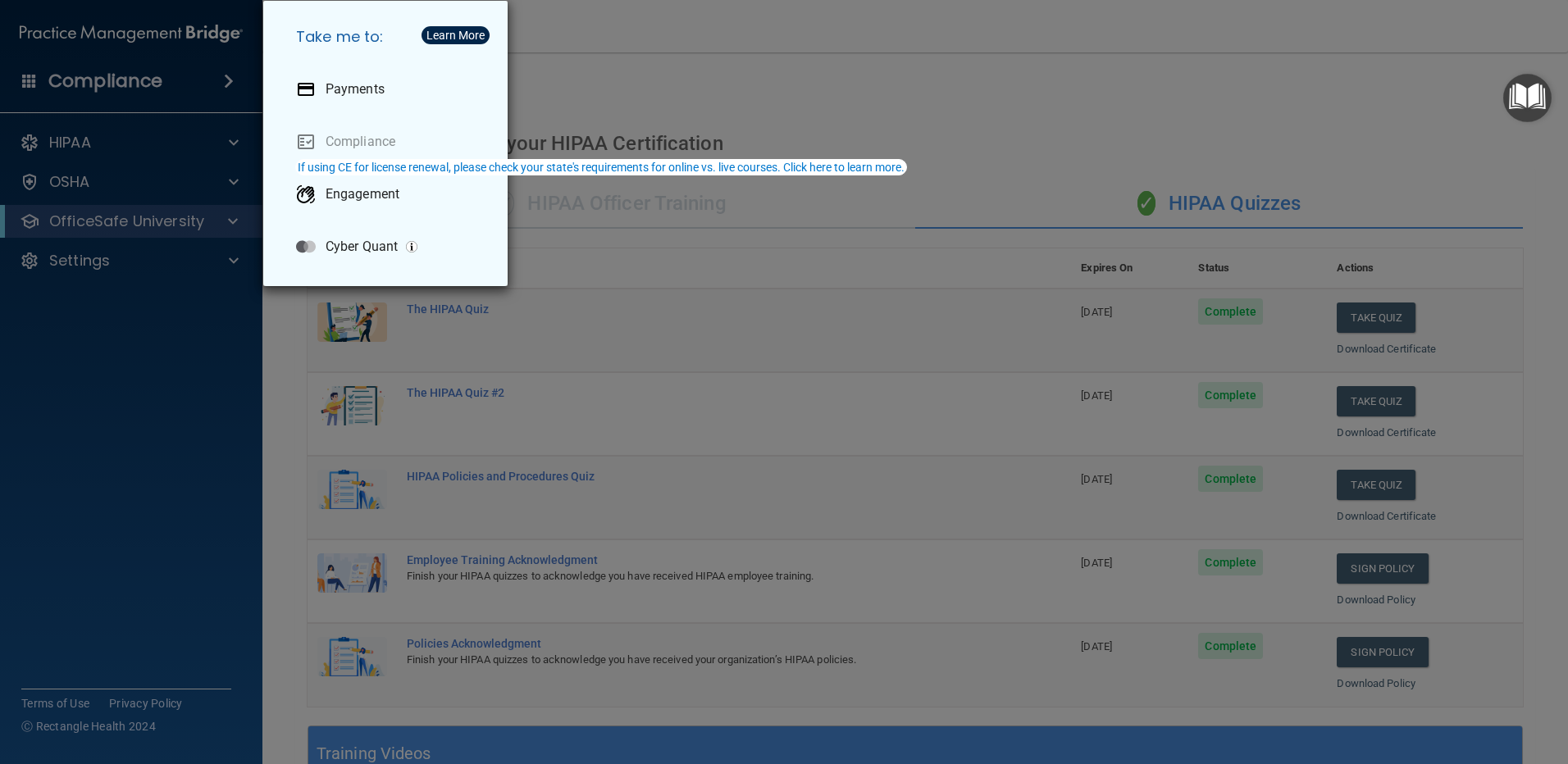
click at [129, 358] on div "Take me to: Payments Compliance Engagement Cyber Quant" at bounding box center [784, 382] width 1568 height 764
